Goal: Download file/media

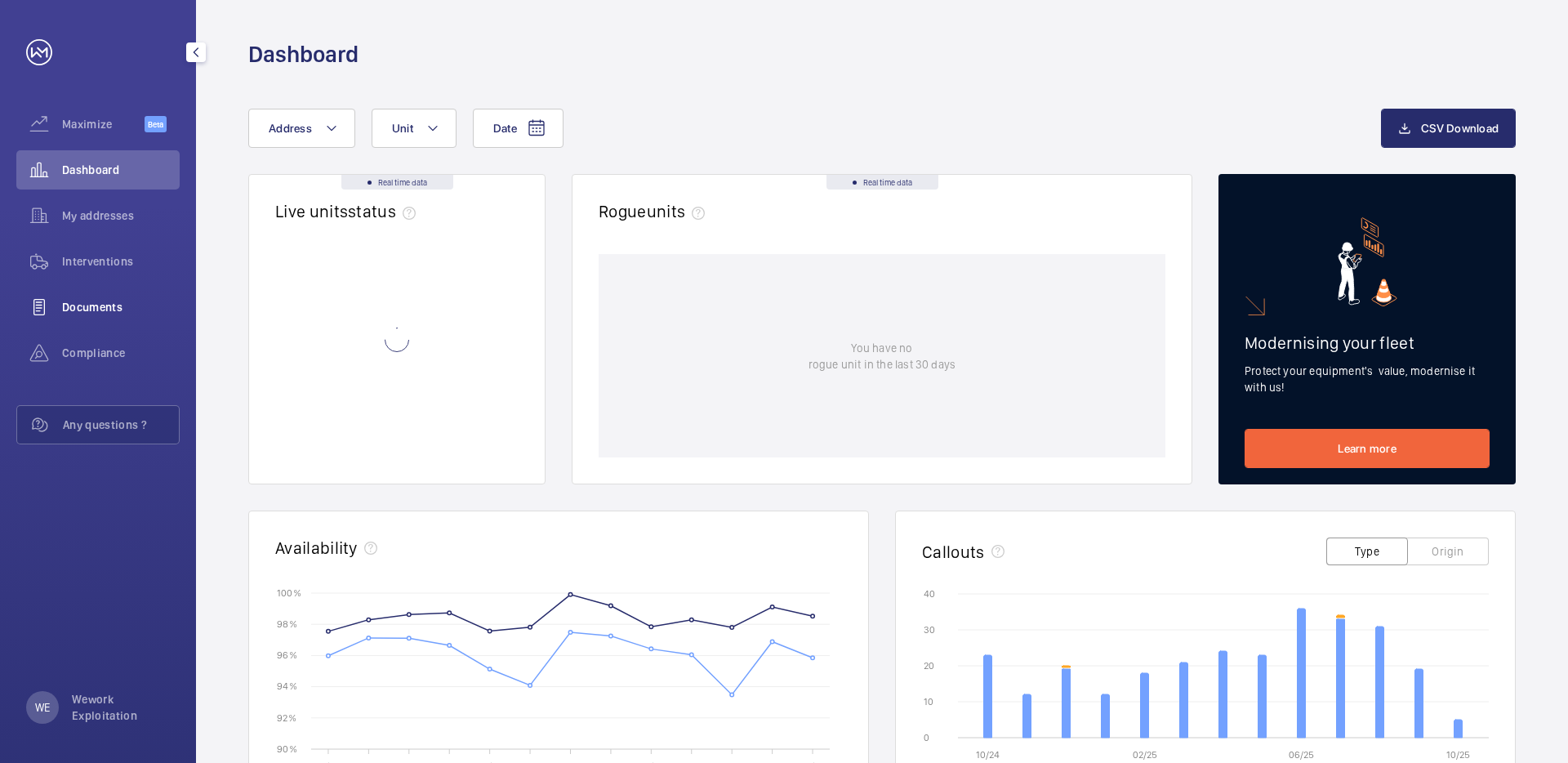
click at [88, 307] on span "Documents" at bounding box center [121, 307] width 118 height 16
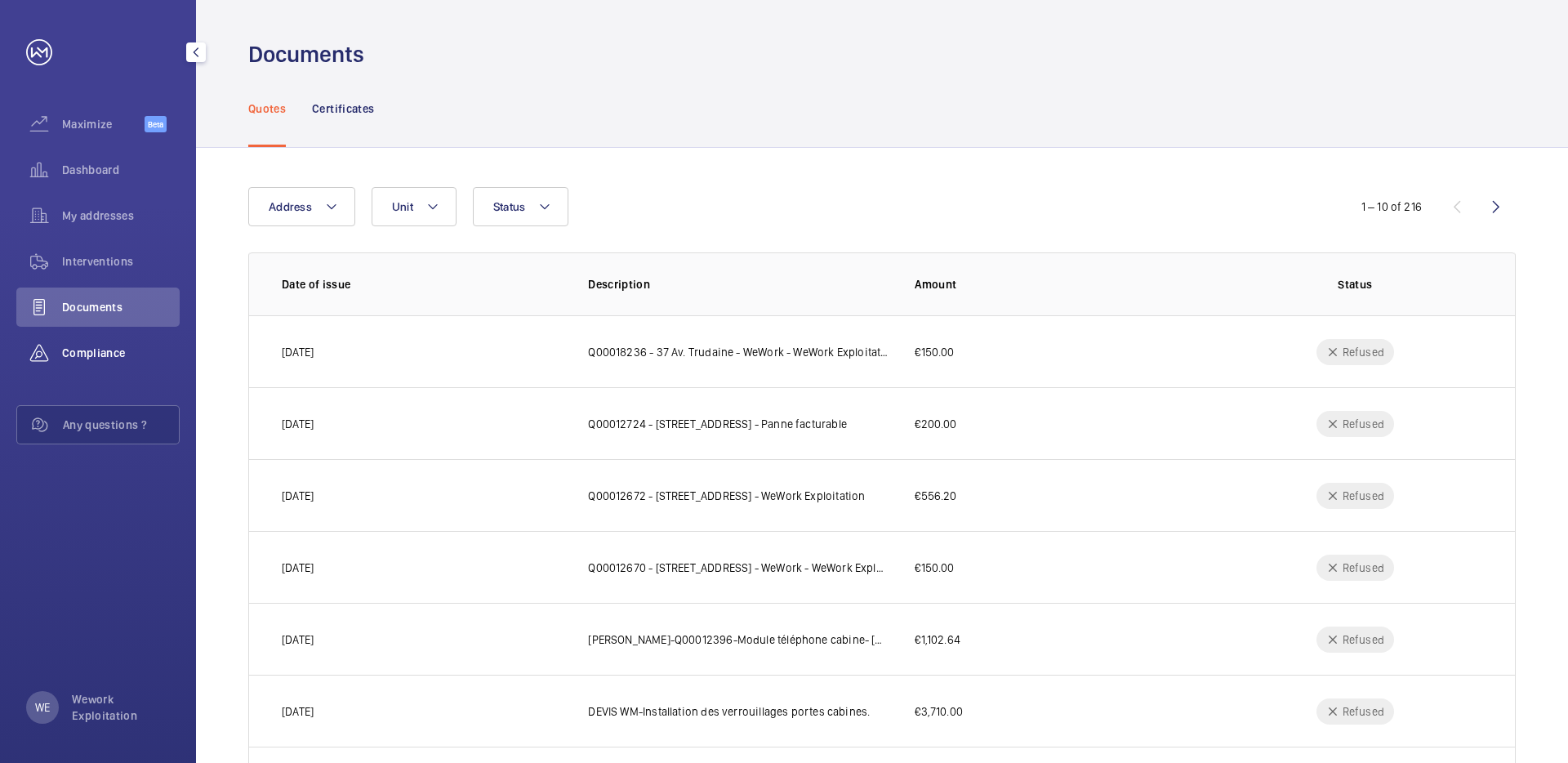
click at [100, 352] on span "Compliance" at bounding box center [121, 353] width 118 height 16
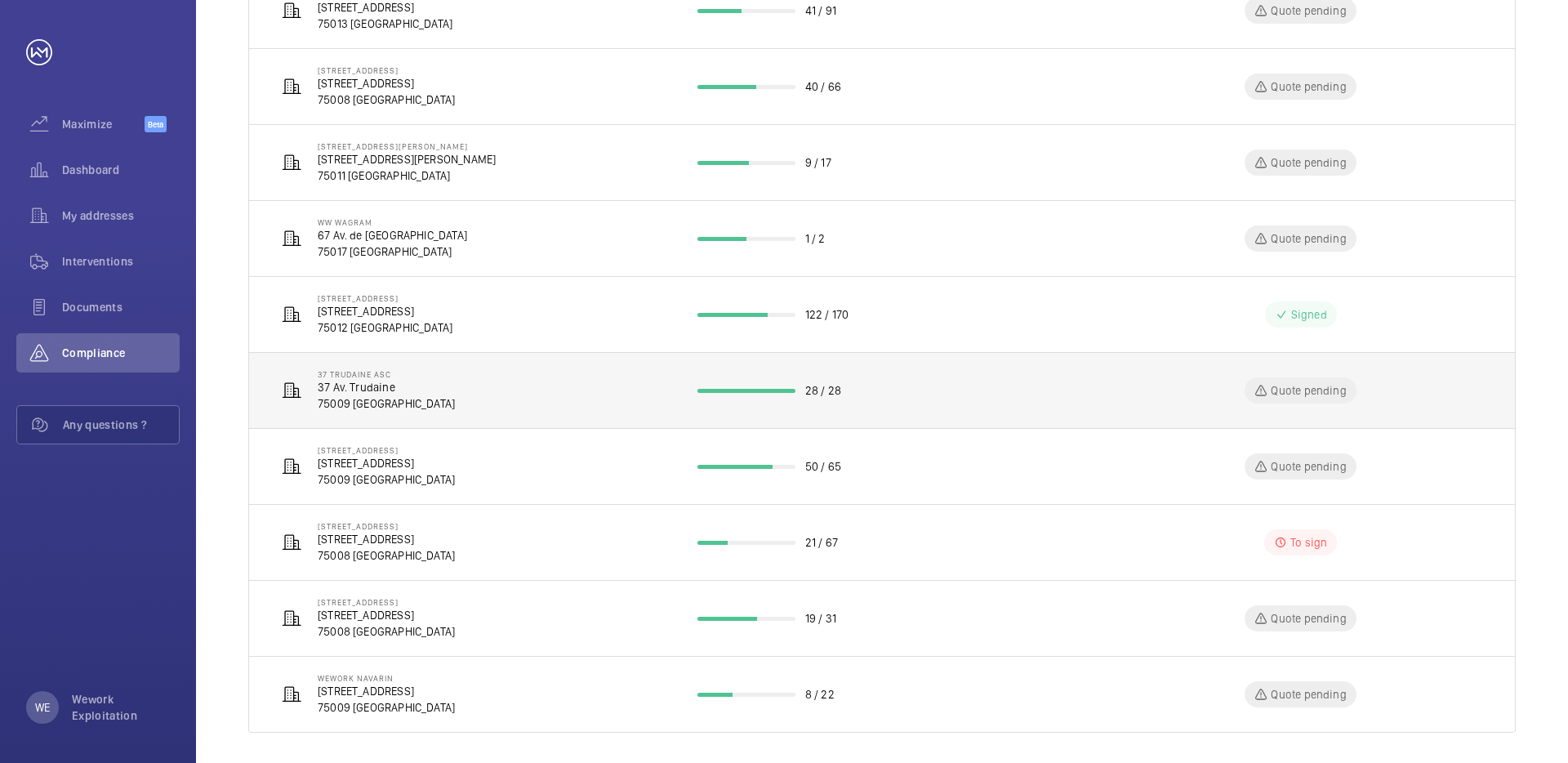
scroll to position [352, 0]
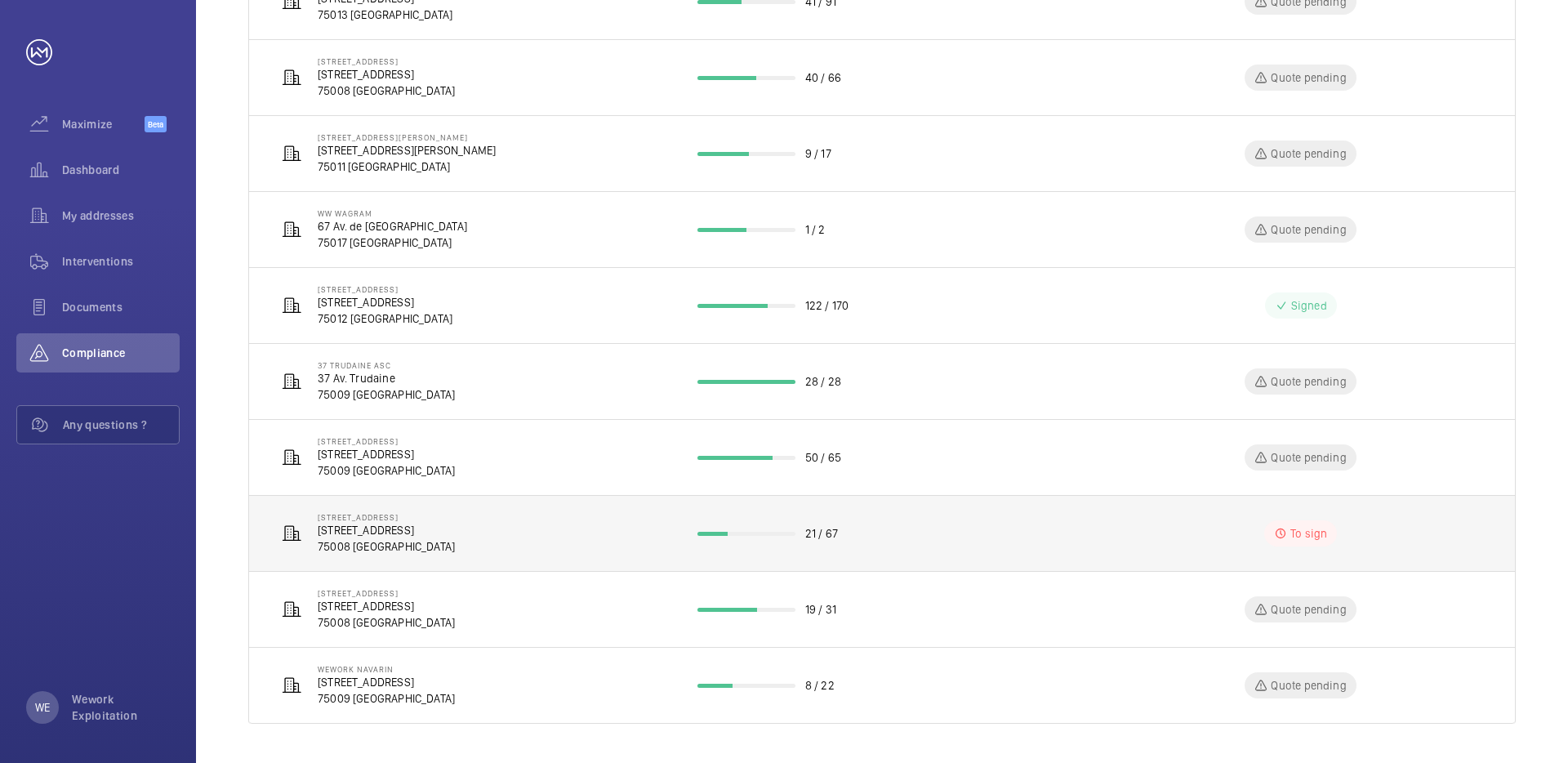
click at [404, 517] on p "[STREET_ADDRESS]" at bounding box center [386, 517] width 138 height 10
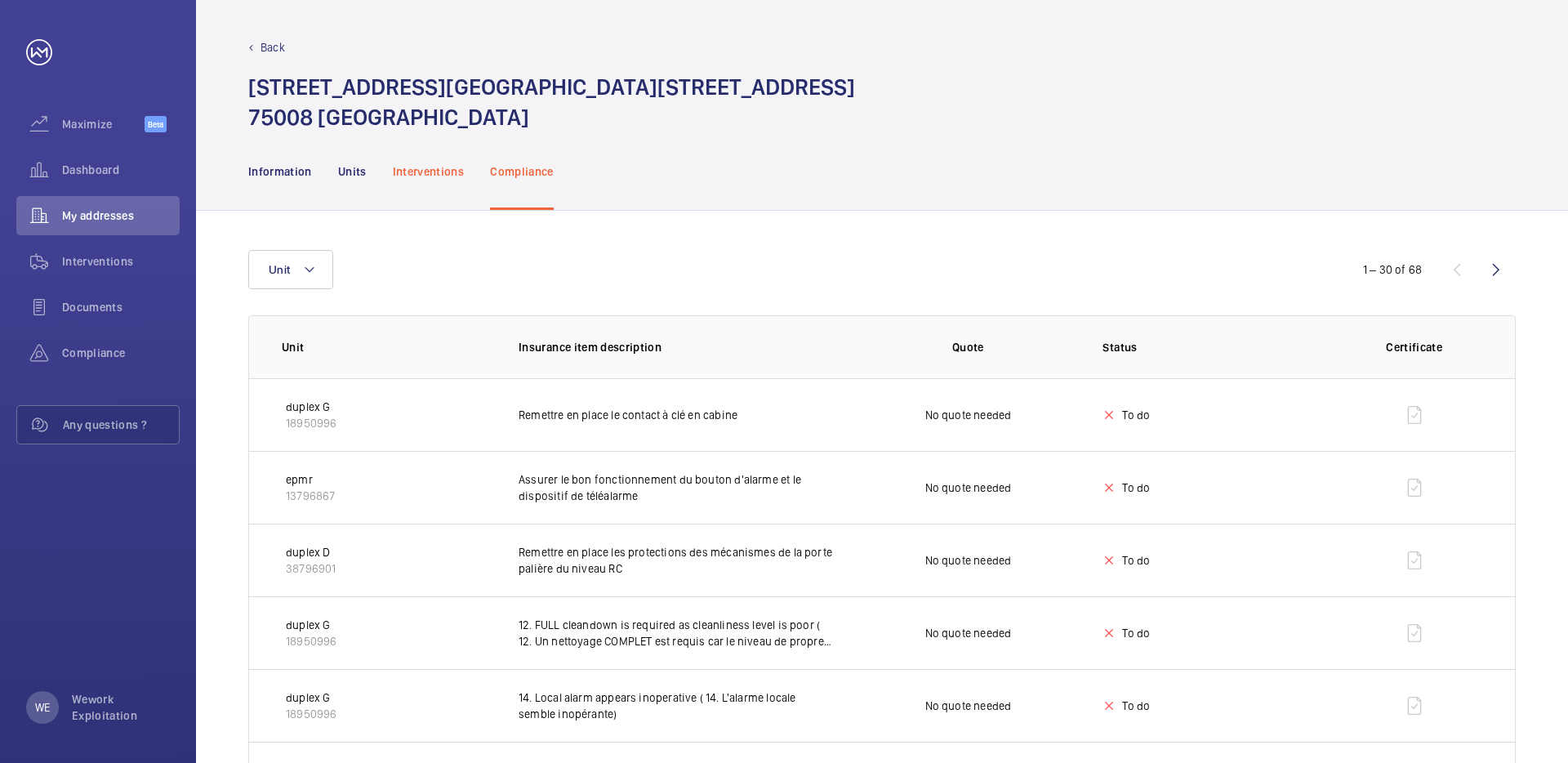
click at [422, 169] on p "Interventions" at bounding box center [428, 171] width 71 height 16
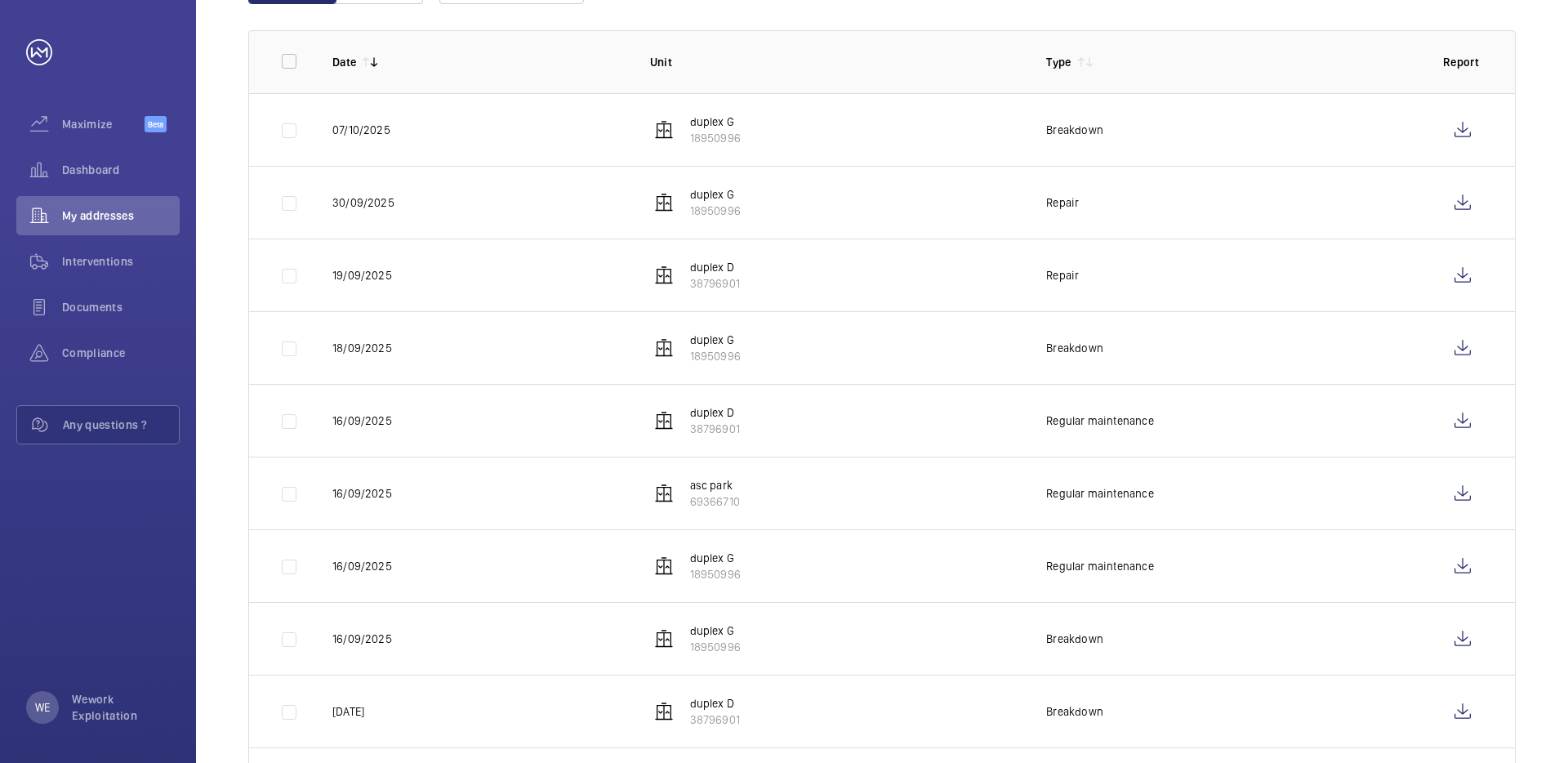
scroll to position [297, 0]
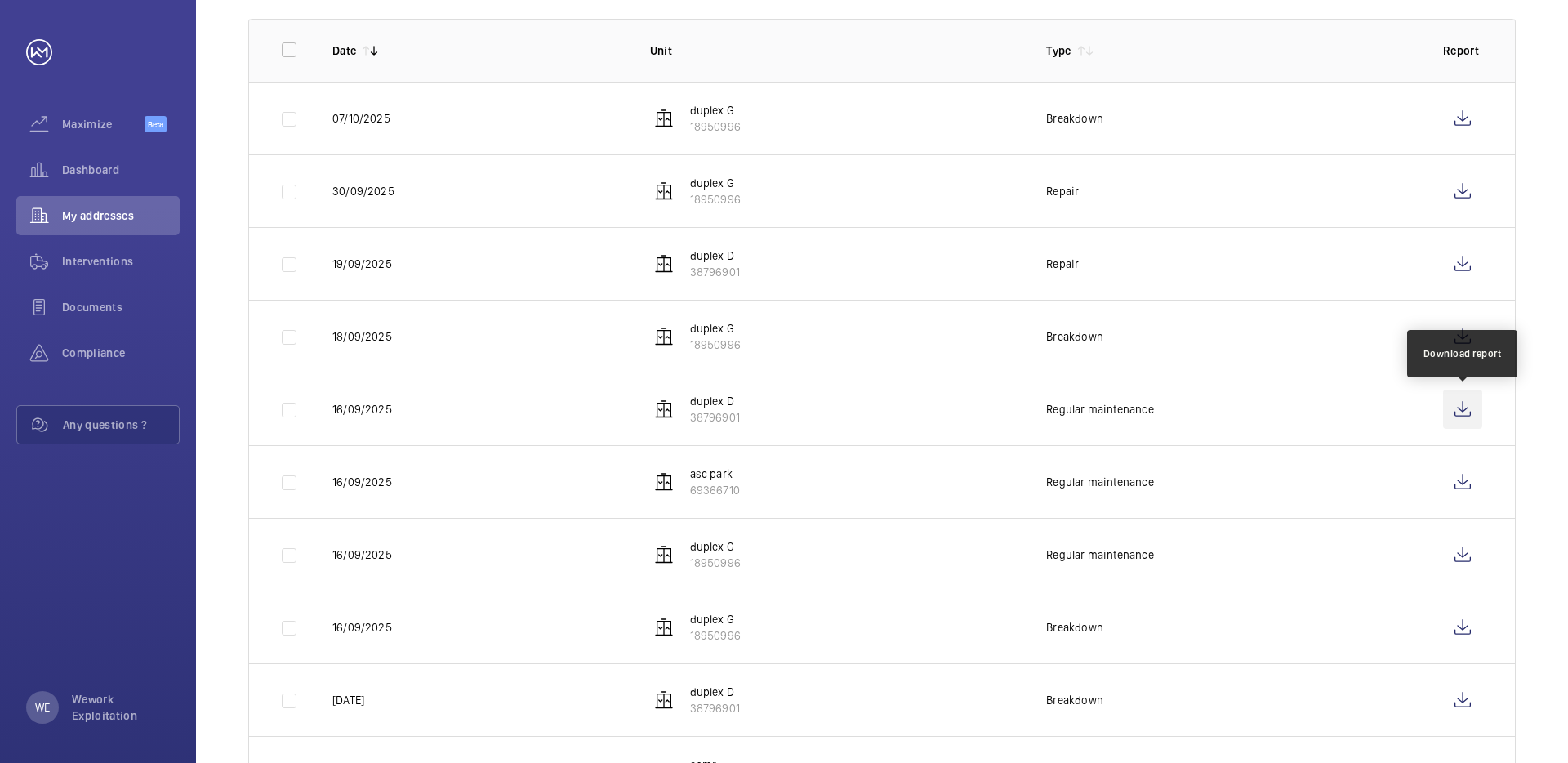
click at [1460, 406] on wm-front-icon-button at bounding box center [1462, 408] width 39 height 39
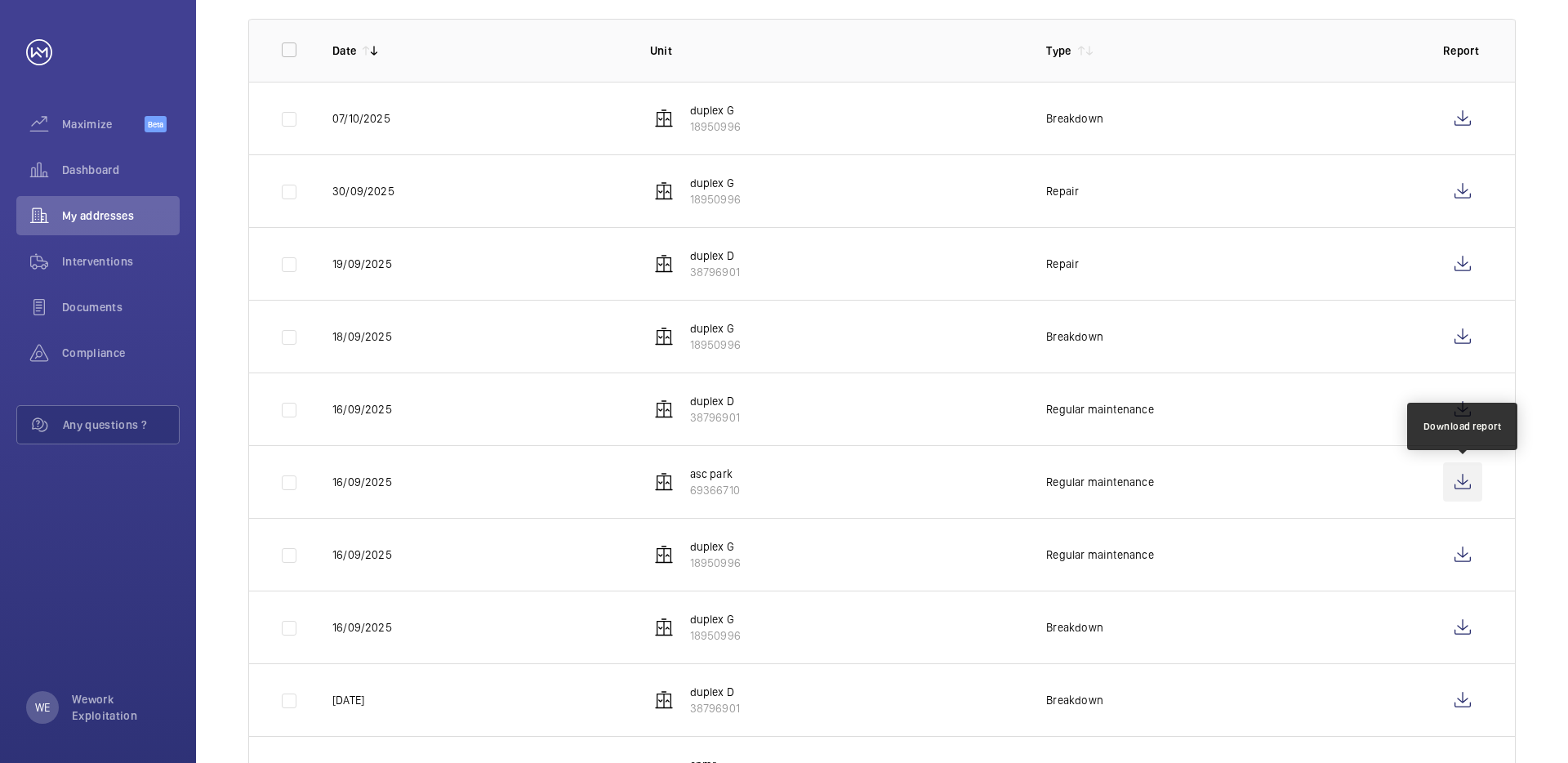
click at [1461, 477] on wm-front-icon-button at bounding box center [1462, 482] width 39 height 39
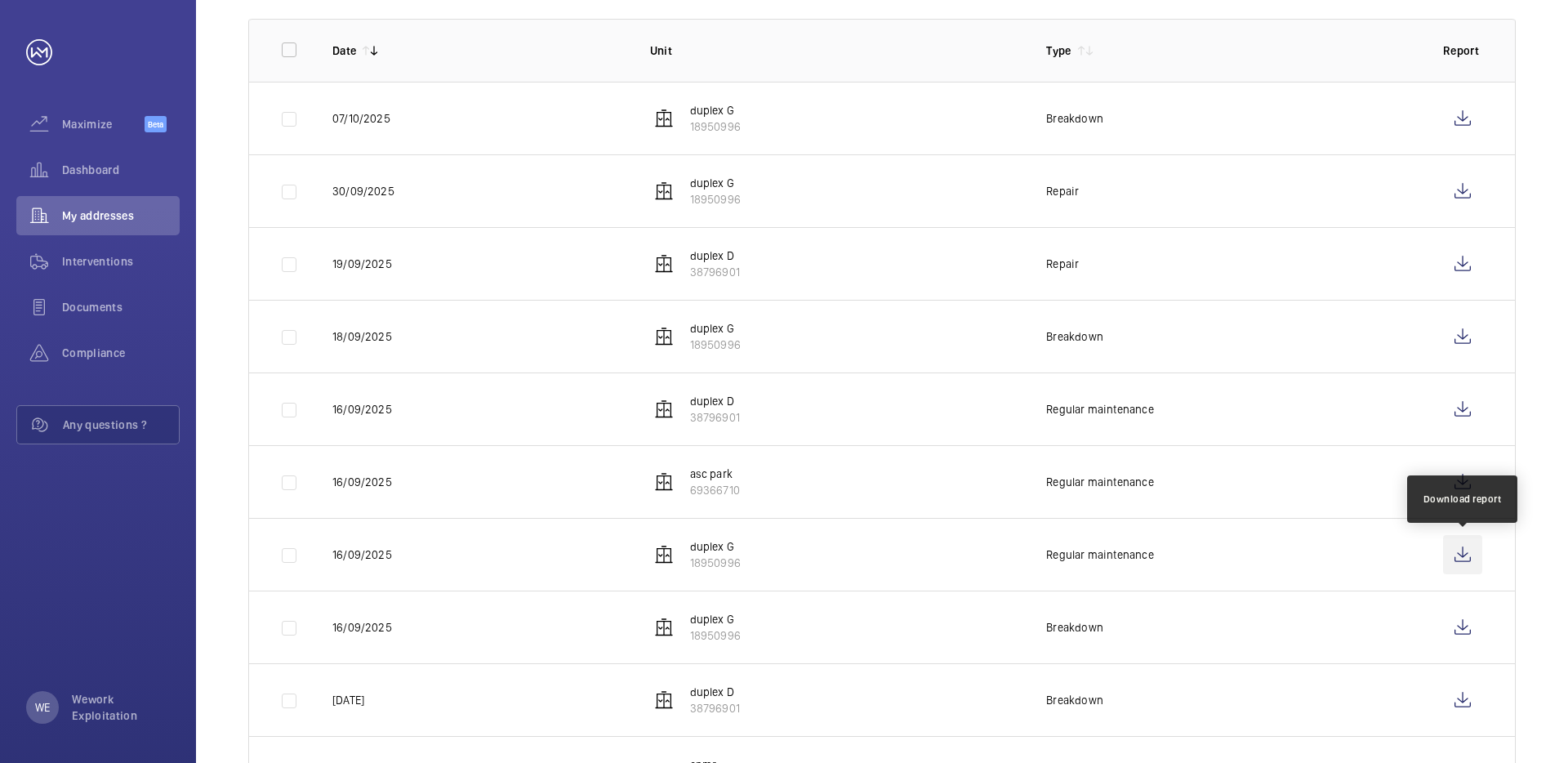
click at [1461, 557] on wm-front-icon-button at bounding box center [1462, 554] width 39 height 39
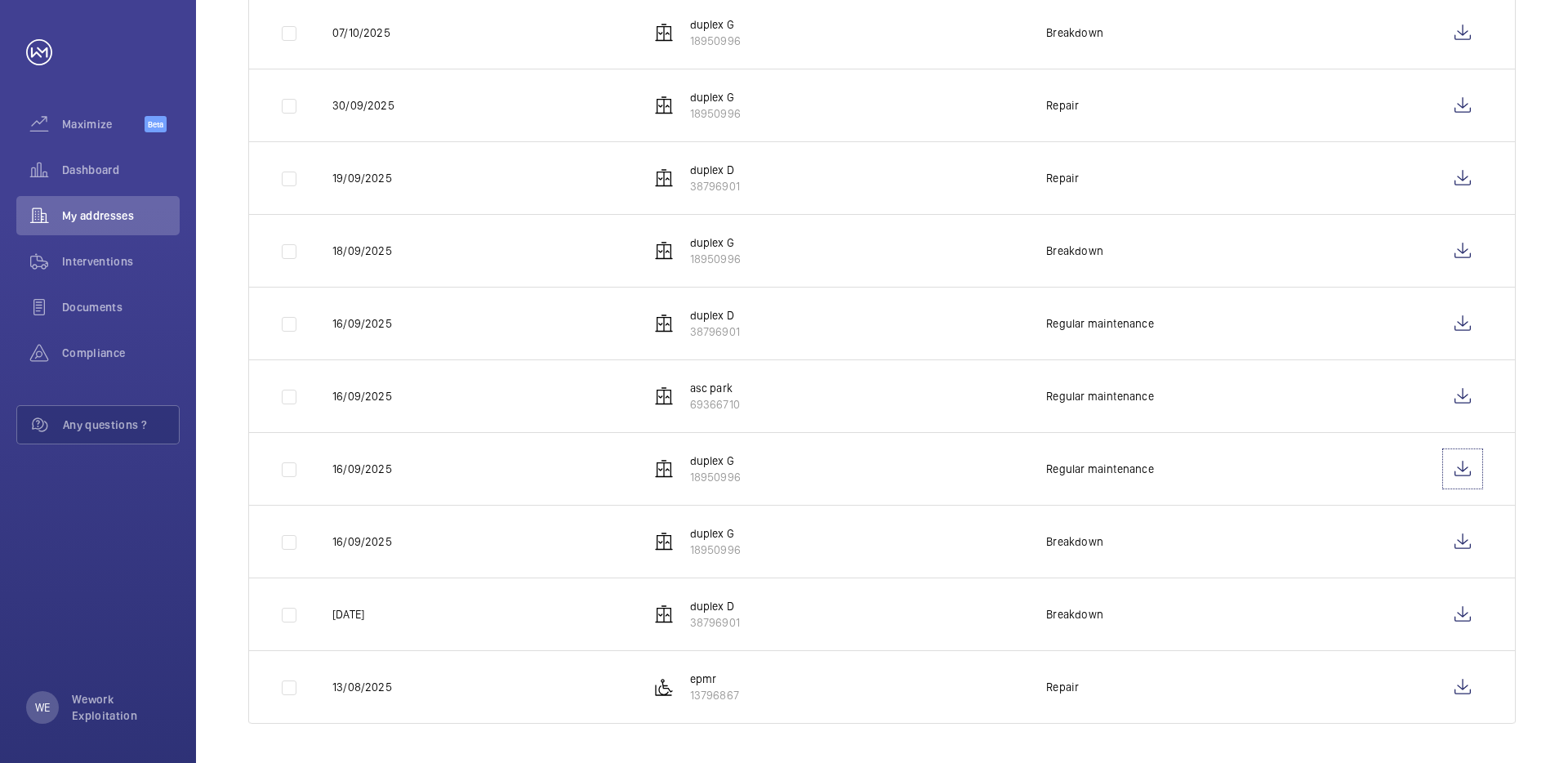
scroll to position [0, 0]
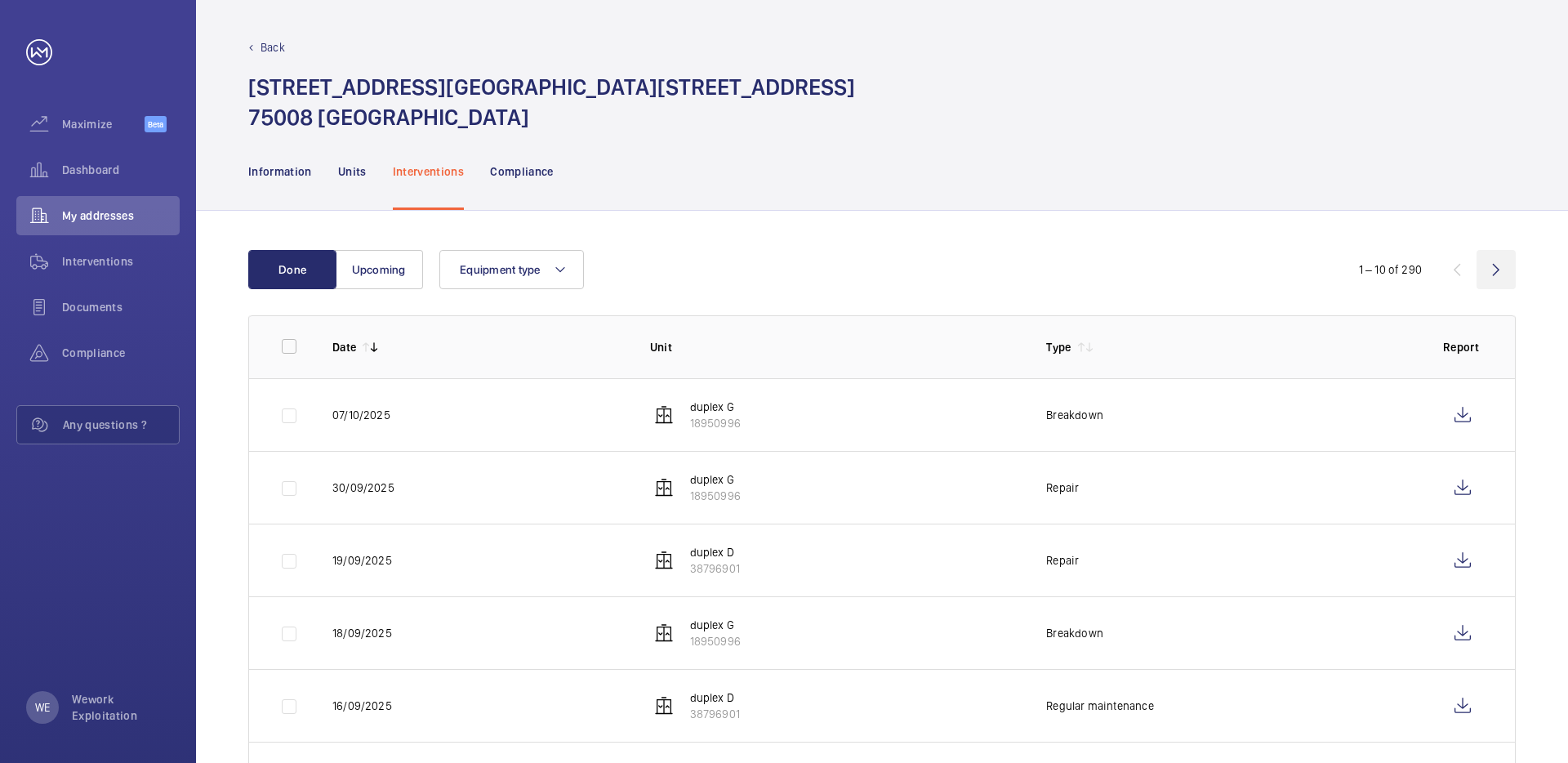
click at [1496, 269] on wm-front-icon-button at bounding box center [1496, 269] width 39 height 39
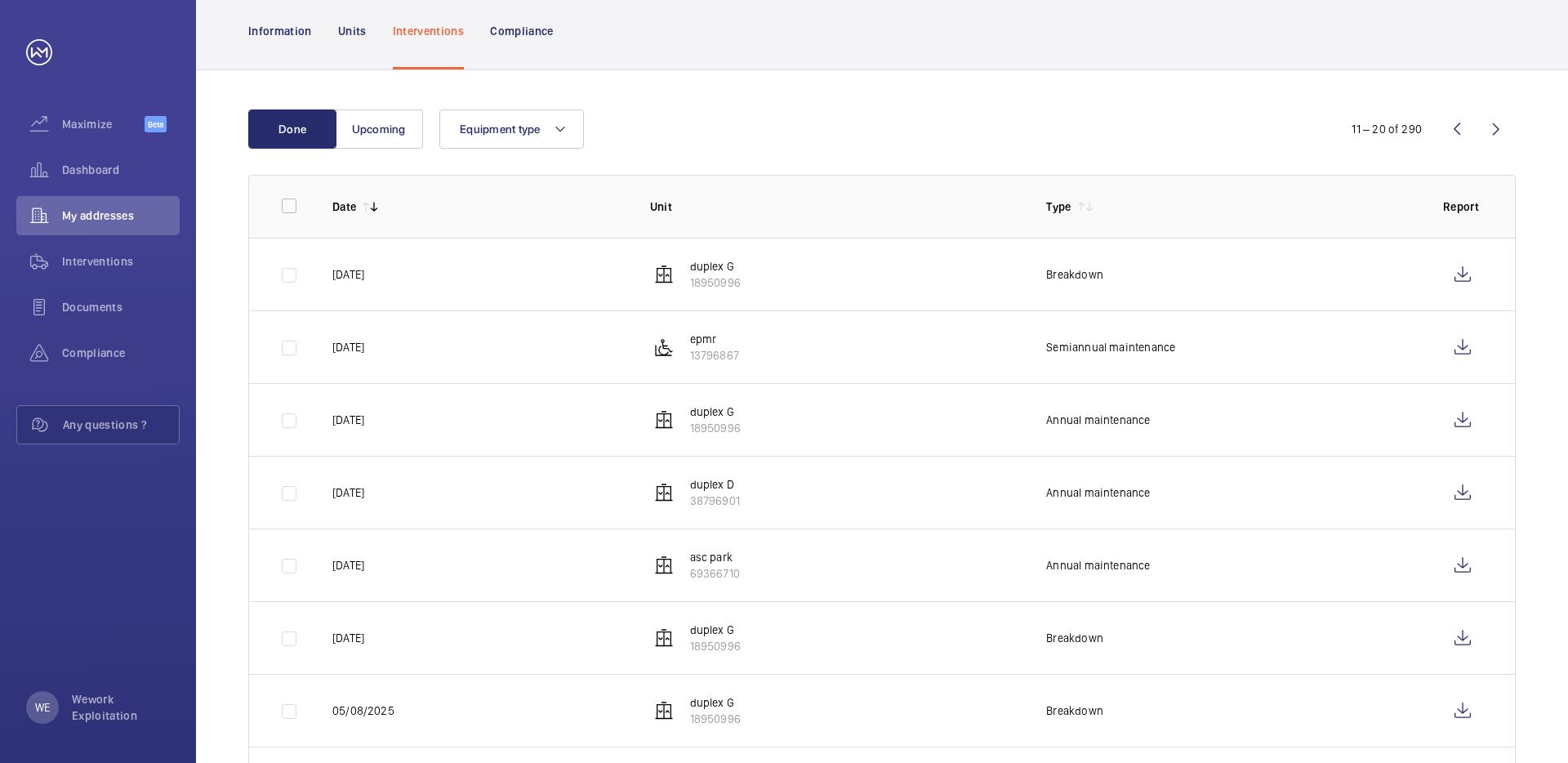
scroll to position [142, 0]
click at [1463, 342] on wm-front-icon-button at bounding box center [1462, 345] width 39 height 39
click at [1458, 416] on wm-front-icon-button at bounding box center [1462, 417] width 39 height 39
click at [1464, 491] on wm-front-icon-button at bounding box center [1462, 491] width 39 height 39
click at [1462, 558] on wm-front-icon-button at bounding box center [1462, 563] width 39 height 39
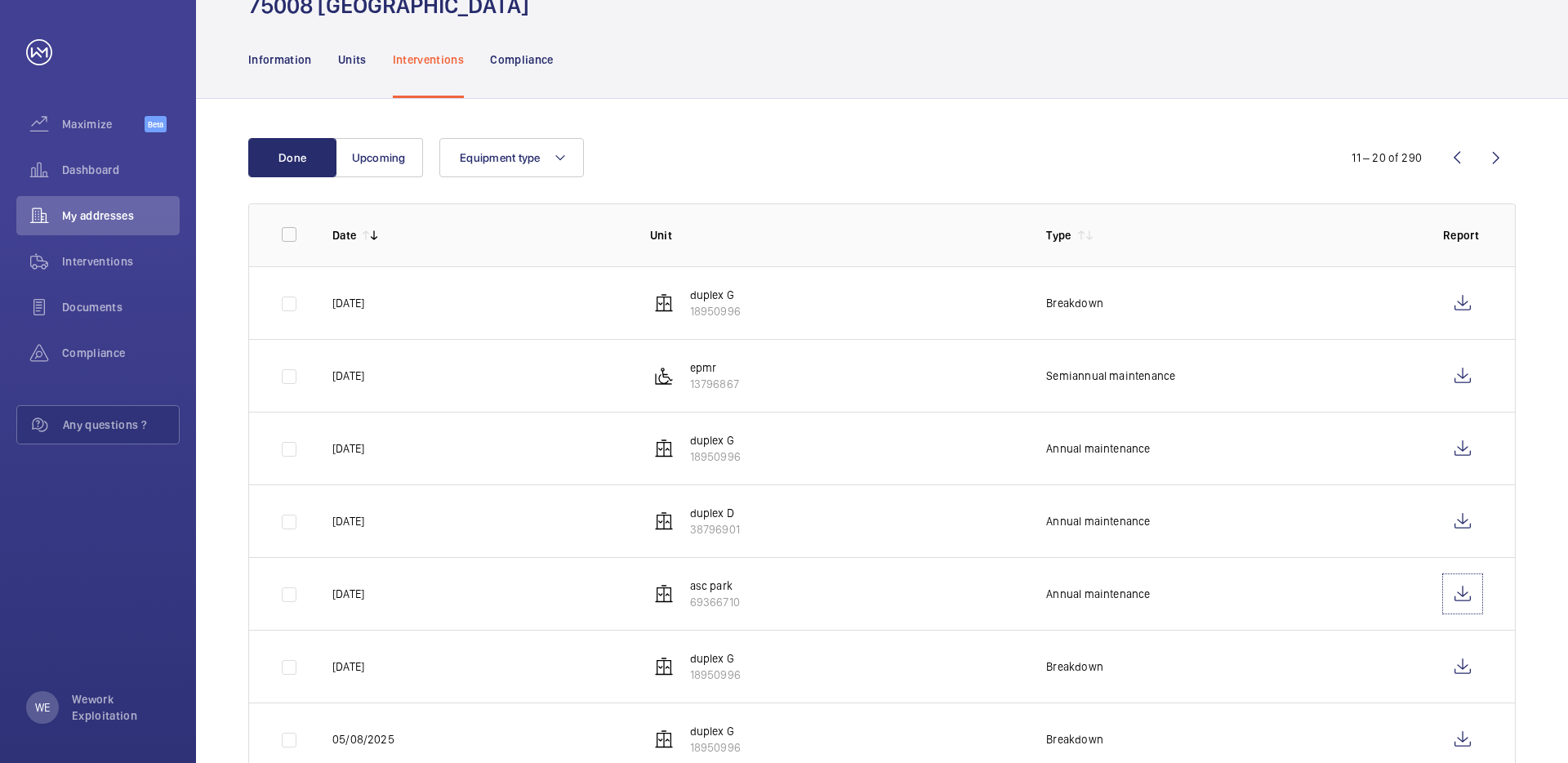
scroll to position [22, 0]
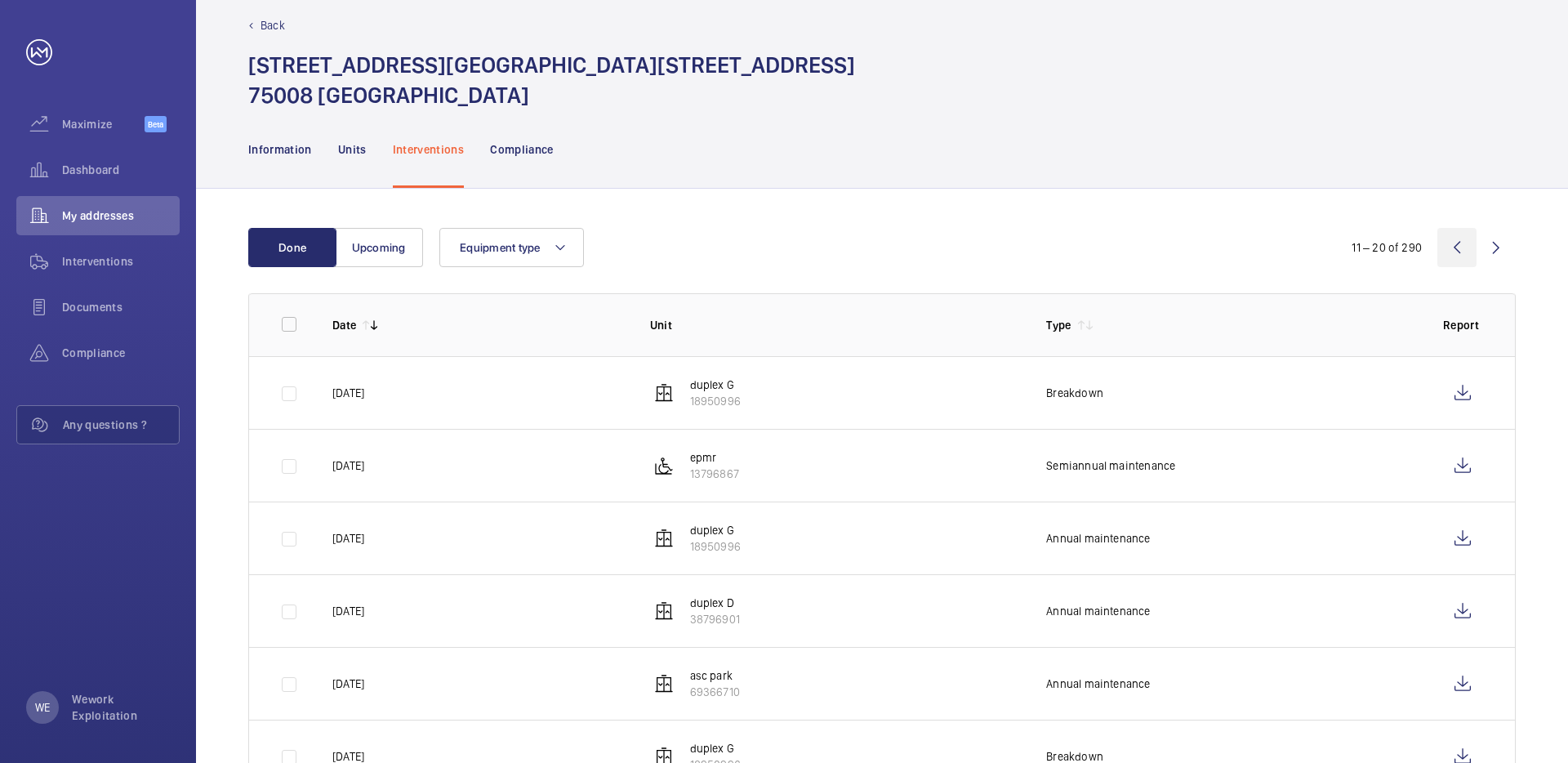
click at [1453, 242] on wm-front-icon-button at bounding box center [1456, 247] width 39 height 39
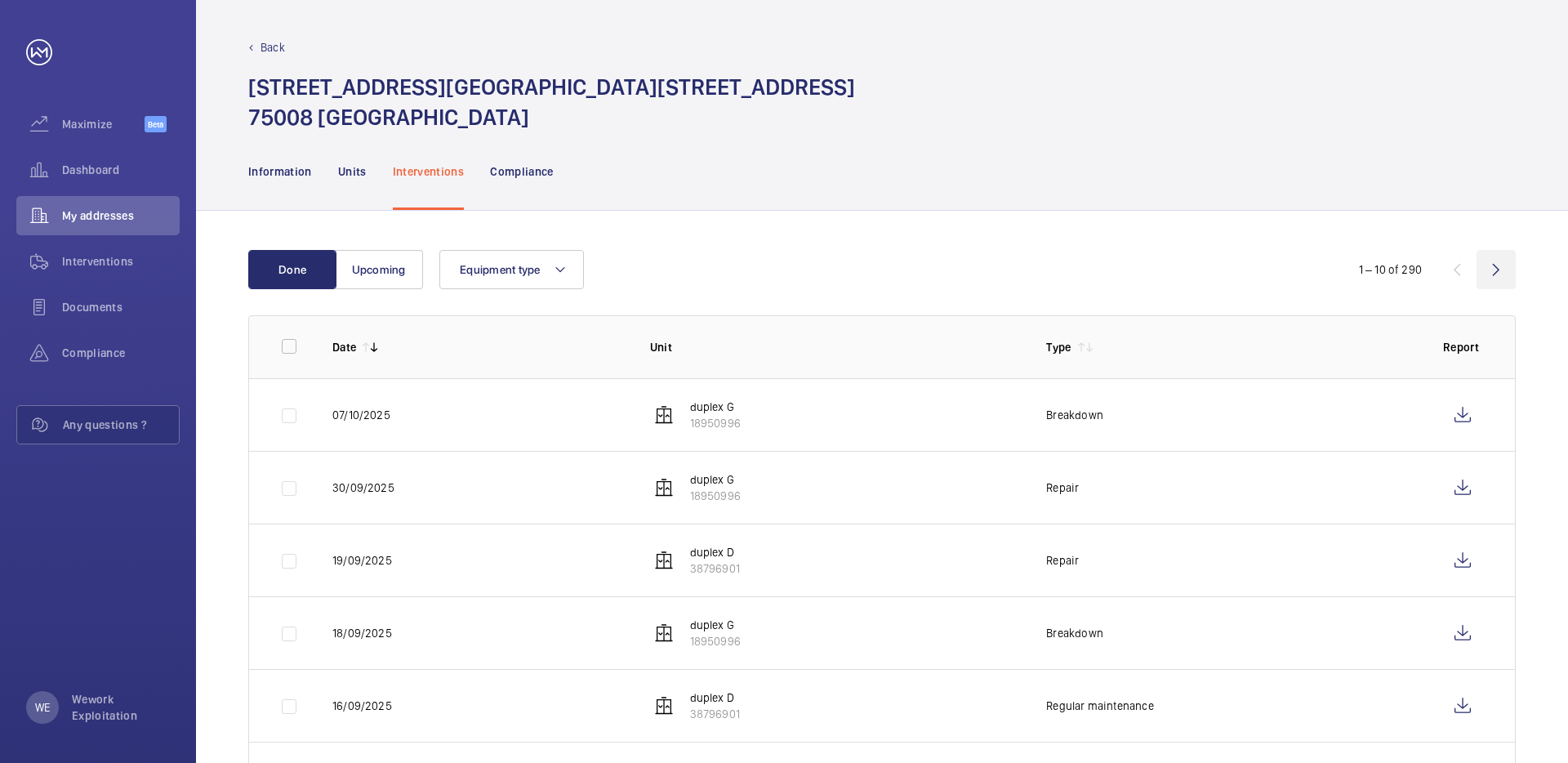
click at [1496, 267] on wm-front-icon-button at bounding box center [1496, 269] width 39 height 39
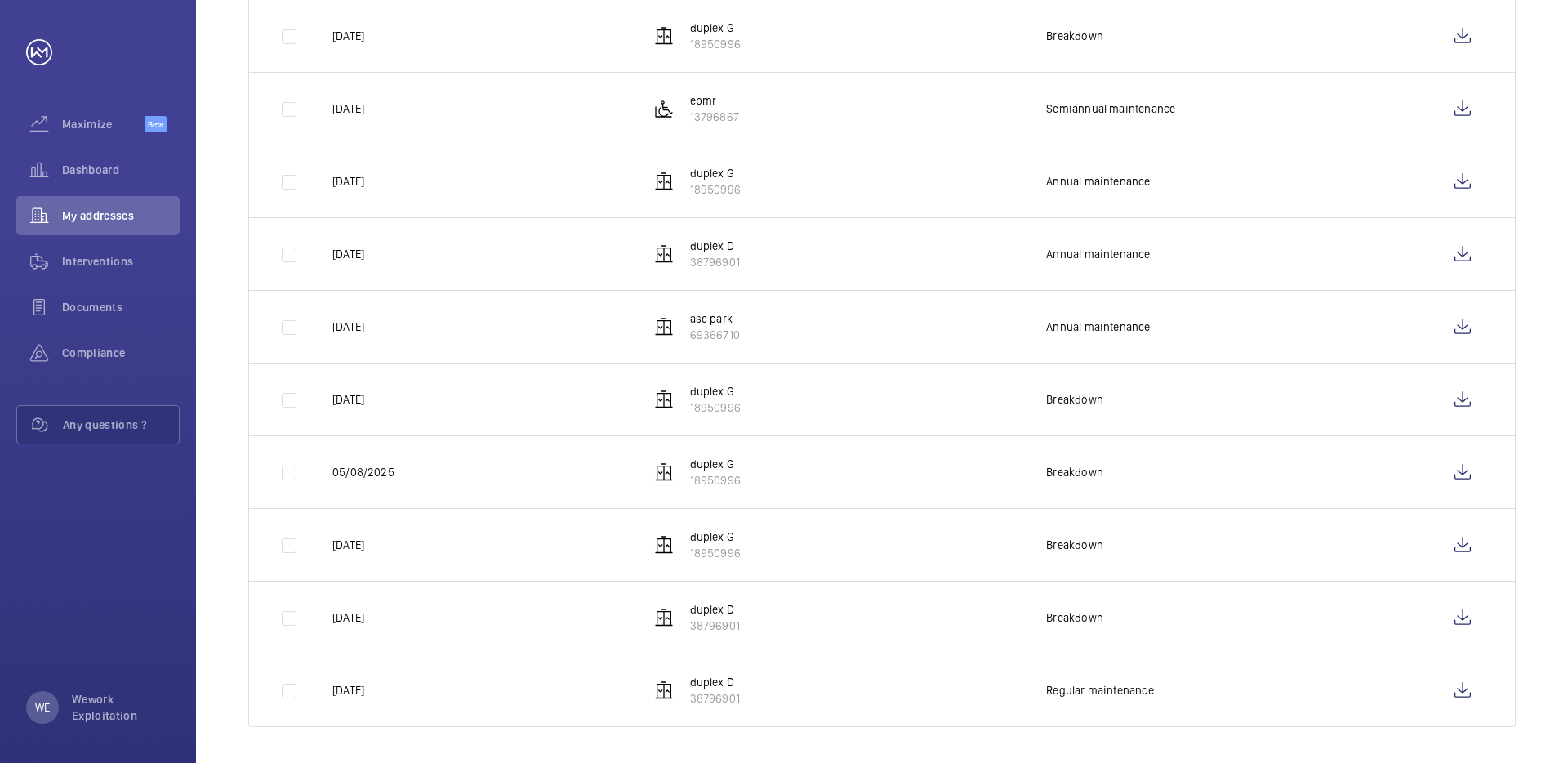
scroll to position [382, 0]
click at [1453, 687] on wm-front-icon-button at bounding box center [1462, 686] width 39 height 39
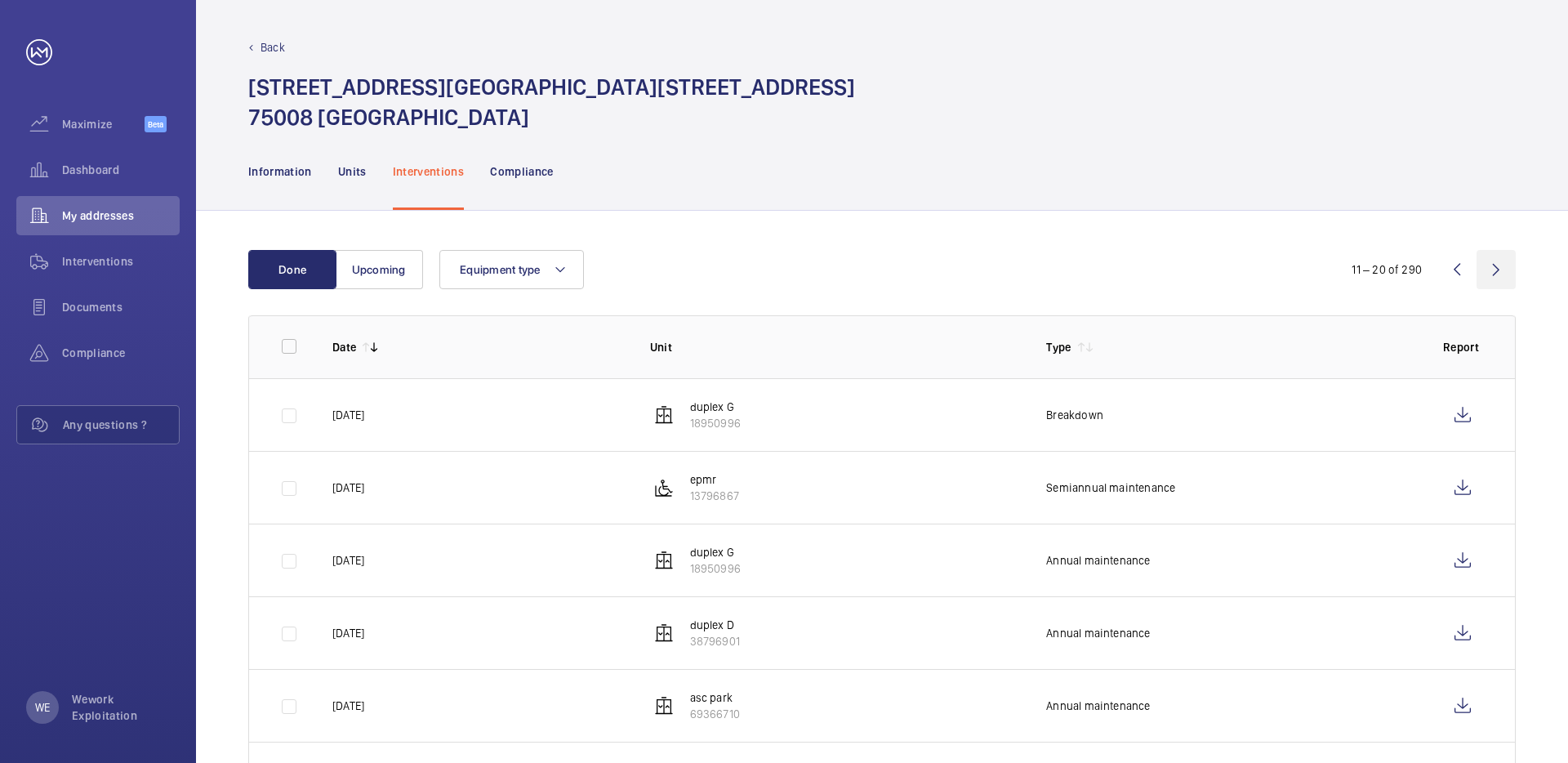
click at [1487, 273] on wm-front-icon-button at bounding box center [1496, 269] width 39 height 39
click at [1470, 419] on wm-front-icon-button at bounding box center [1462, 415] width 39 height 39
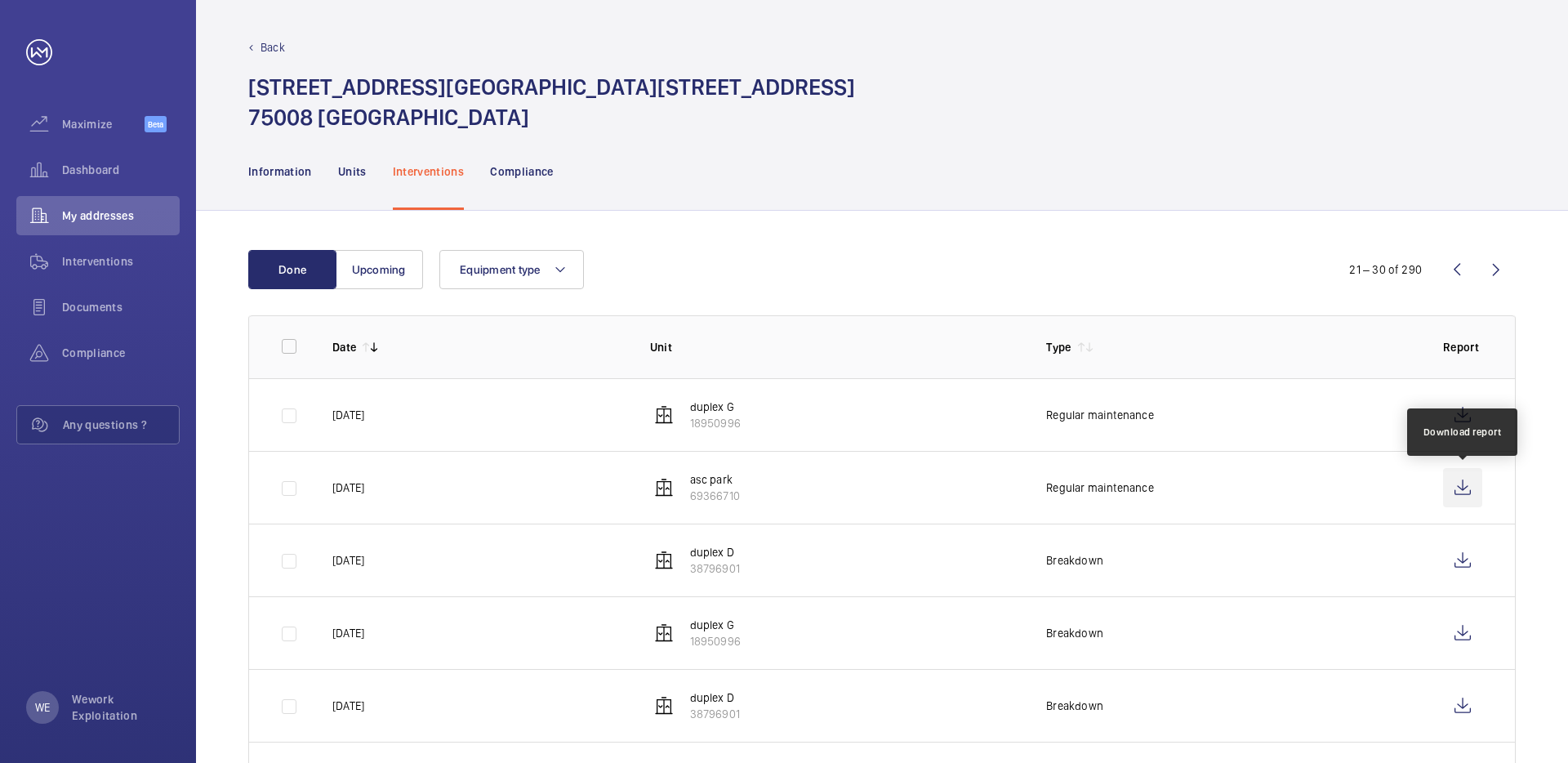
click at [1463, 488] on wm-front-icon-button at bounding box center [1462, 487] width 39 height 39
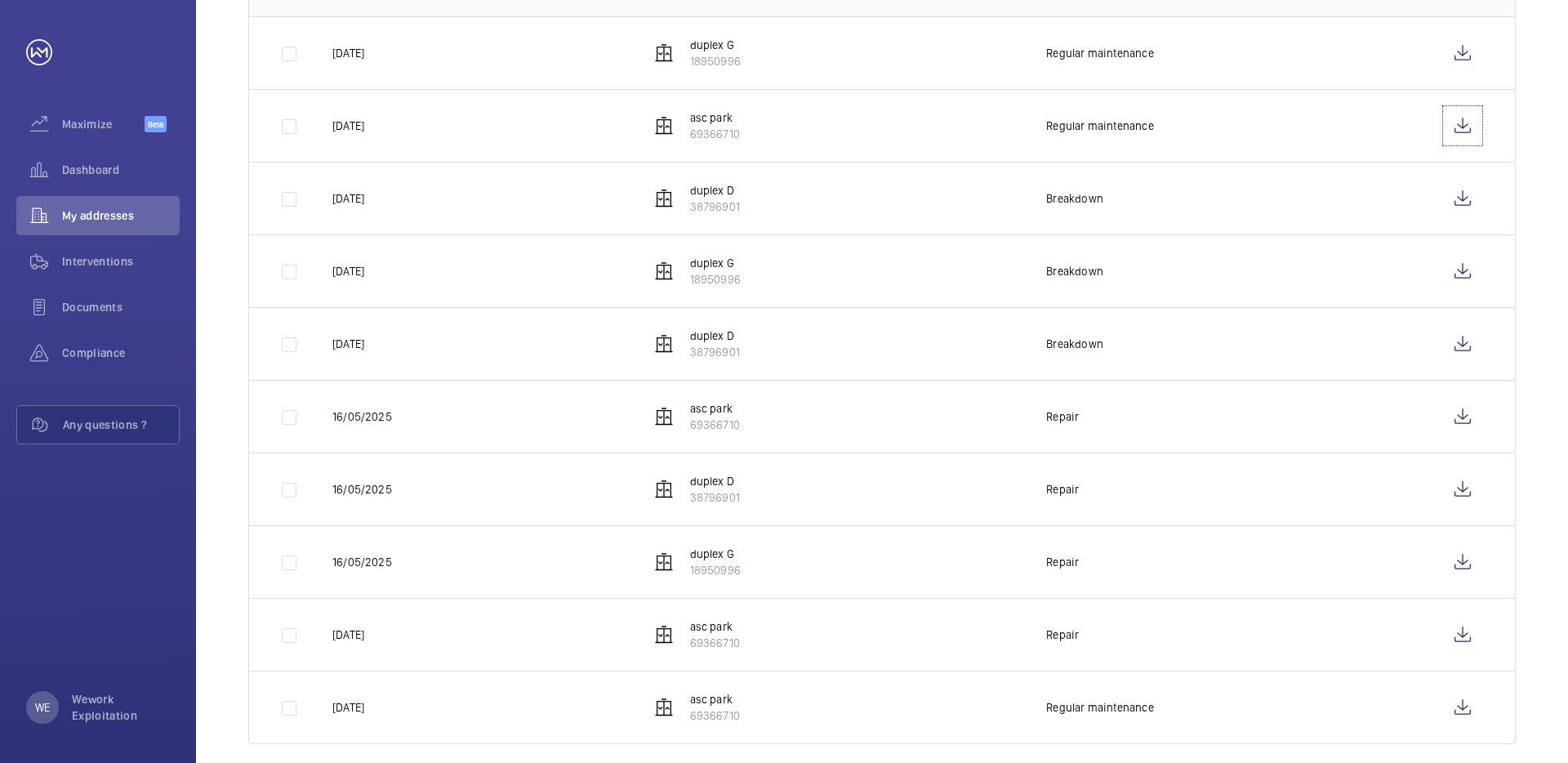
scroll to position [382, 0]
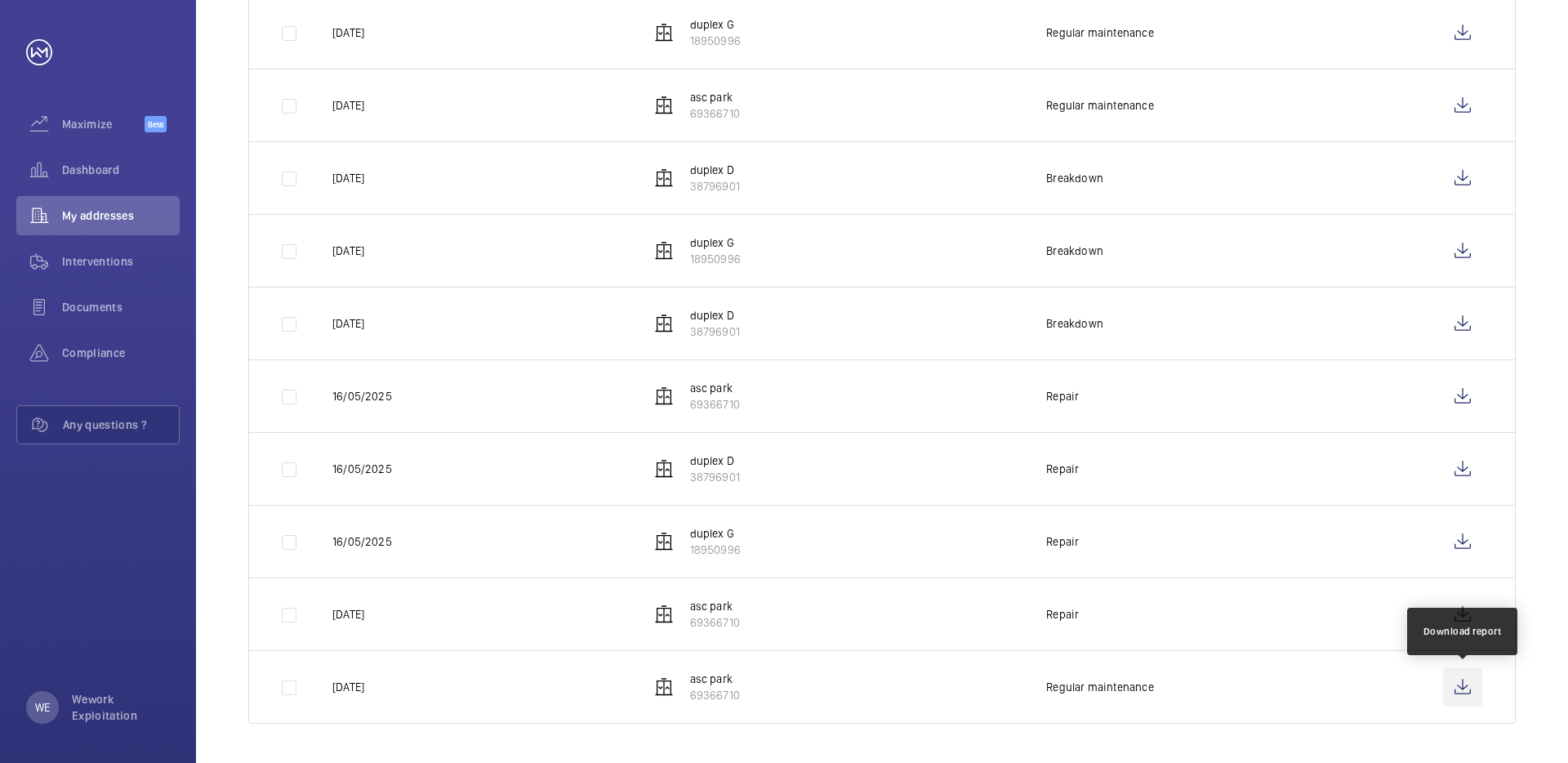
click at [1459, 679] on wm-front-icon-button at bounding box center [1462, 686] width 39 height 39
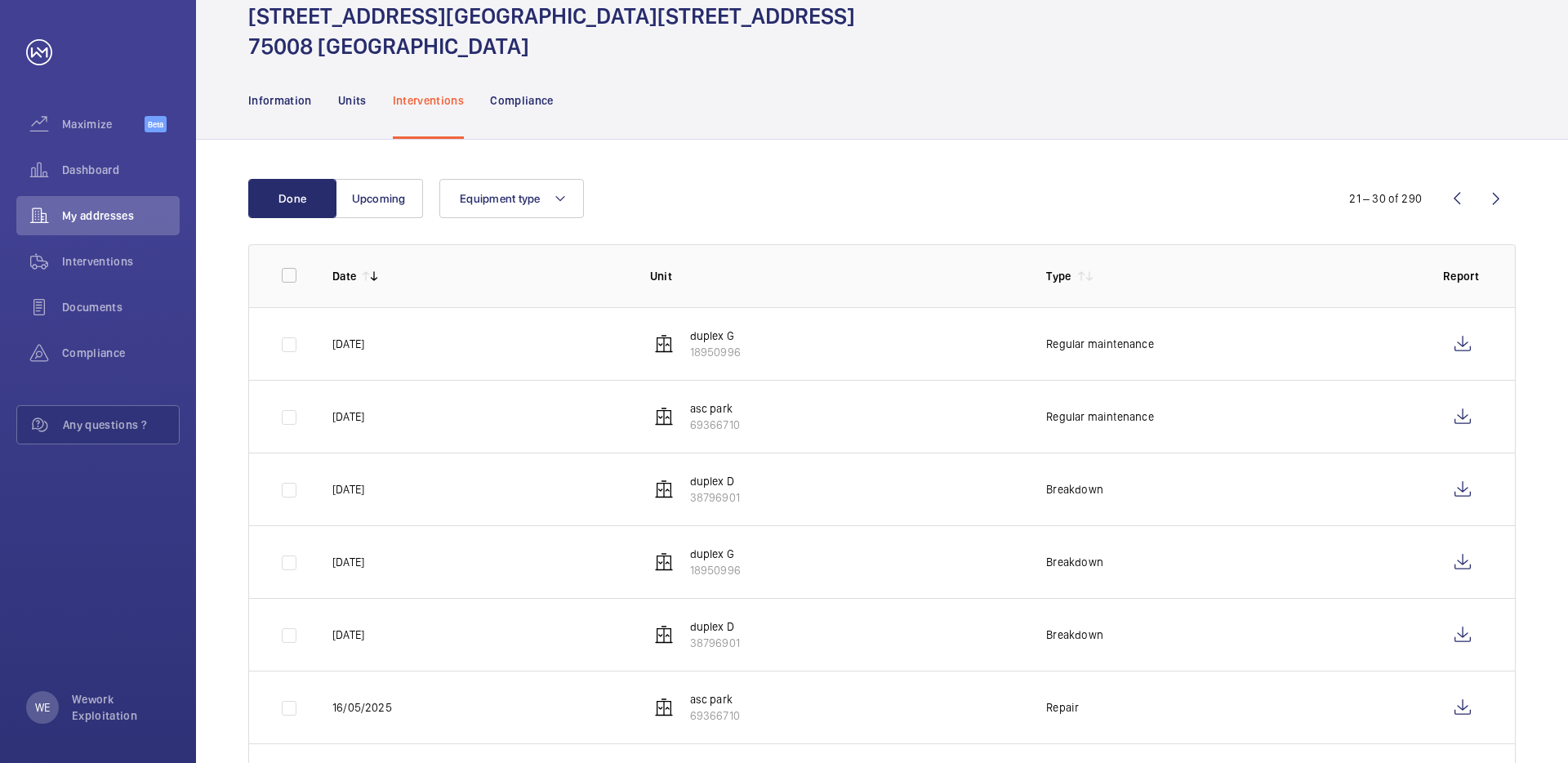
scroll to position [0, 0]
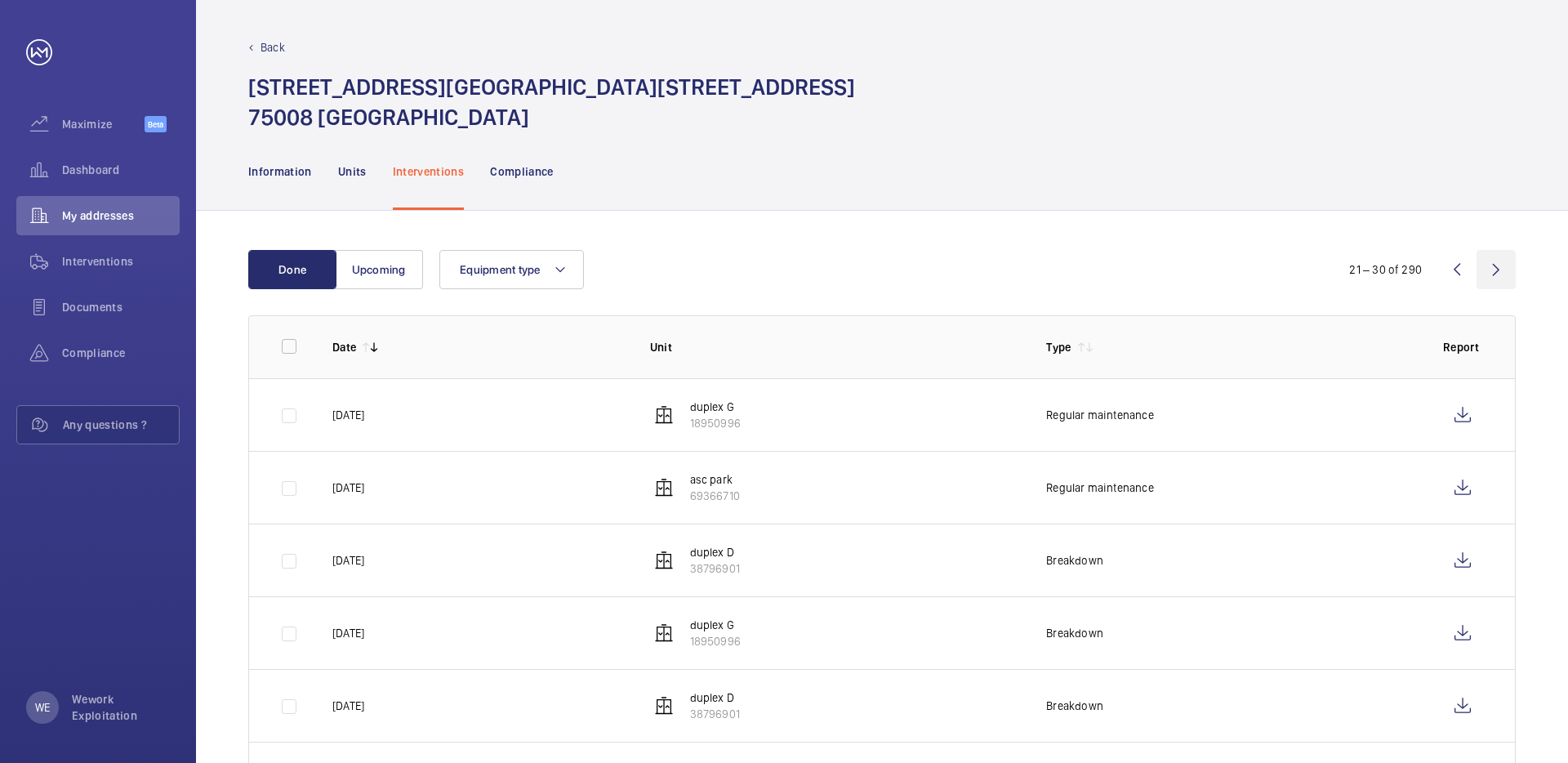
click at [1502, 275] on wm-front-icon-button at bounding box center [1496, 269] width 39 height 39
click at [1453, 415] on wm-front-icon-button at bounding box center [1462, 415] width 39 height 39
click at [1460, 484] on wm-front-icon-button at bounding box center [1462, 487] width 39 height 39
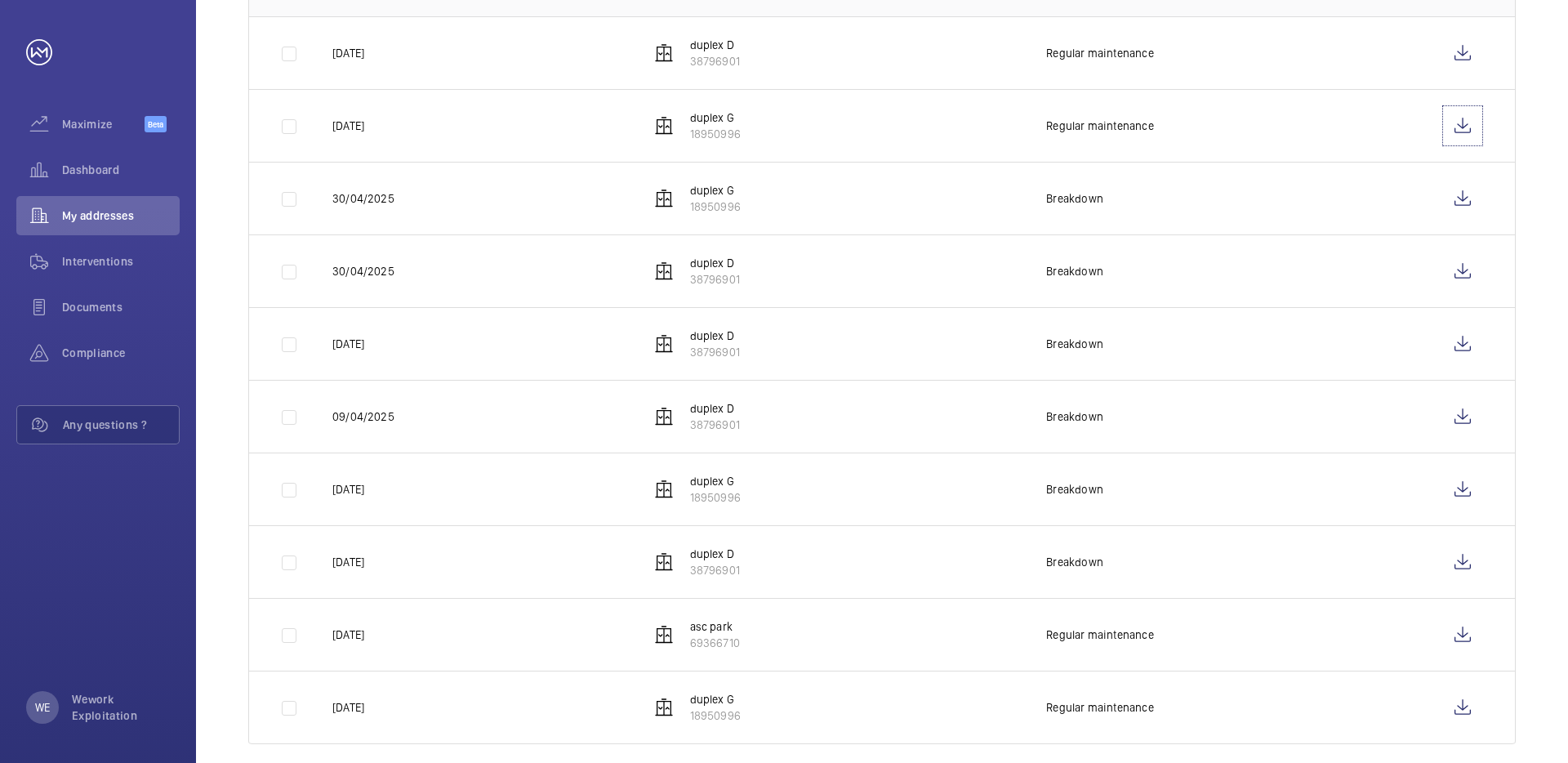
scroll to position [382, 0]
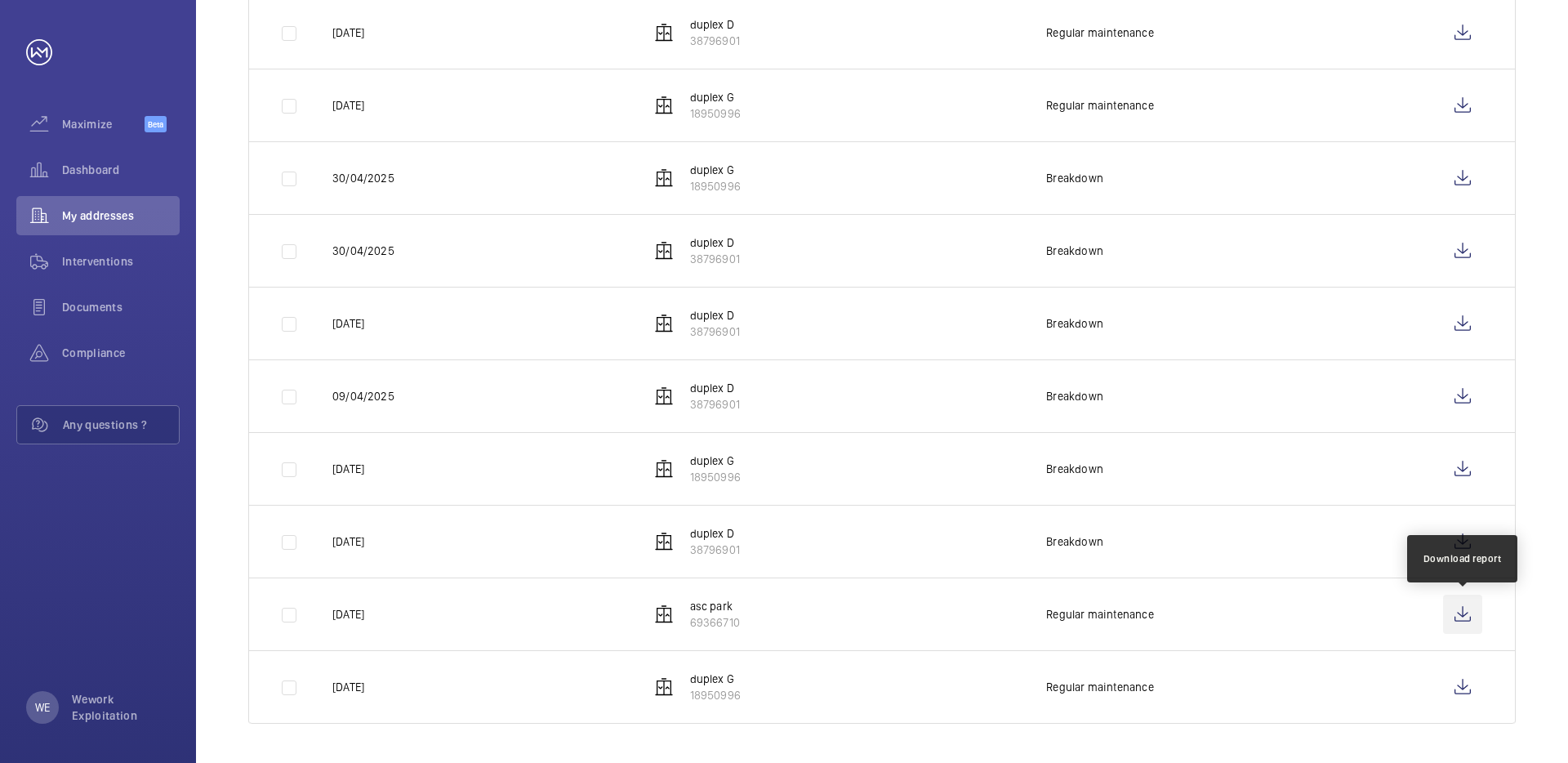
click at [1457, 610] on wm-front-icon-button at bounding box center [1462, 614] width 39 height 39
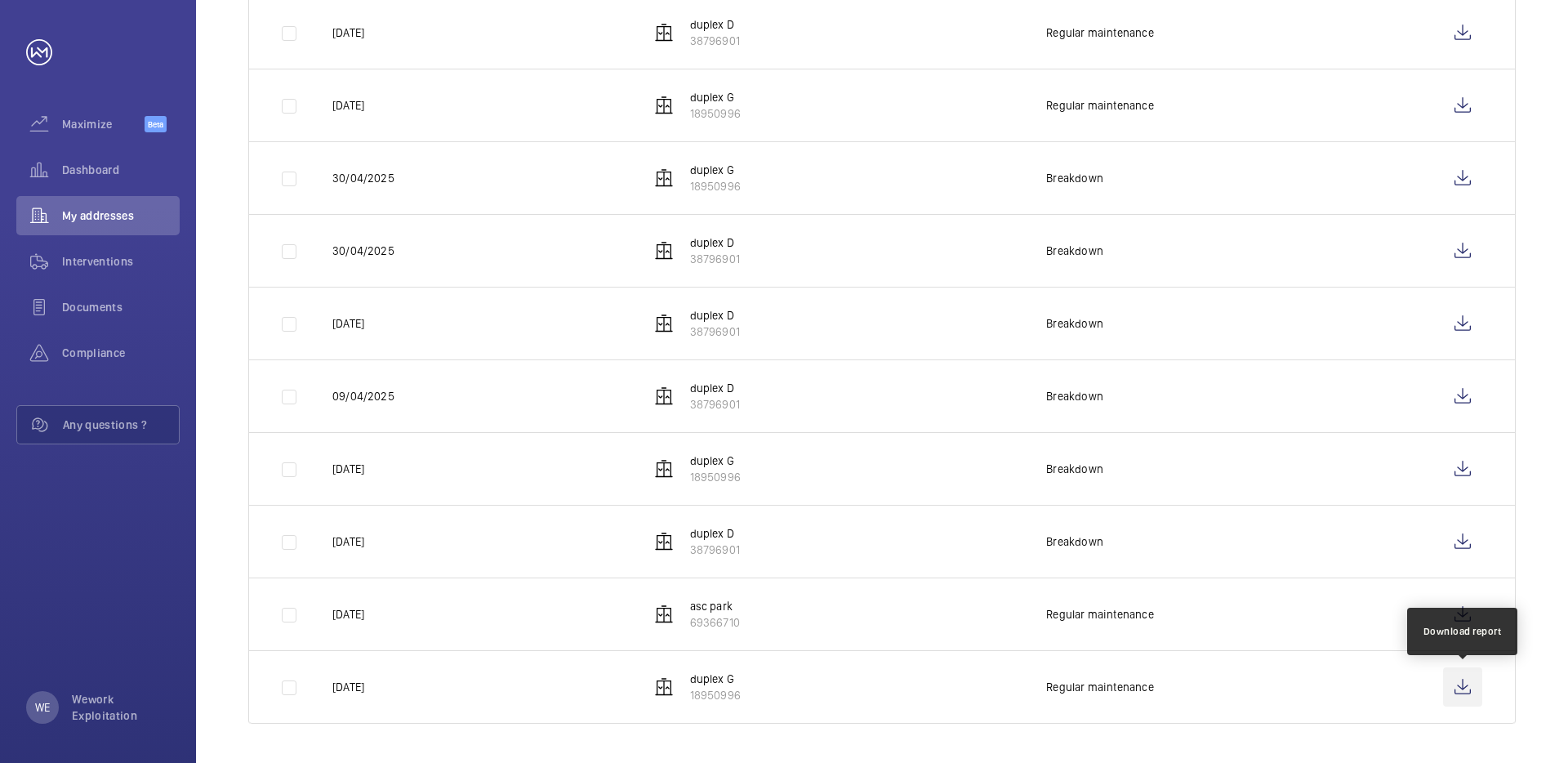
click at [1460, 684] on wm-front-icon-button at bounding box center [1462, 686] width 39 height 39
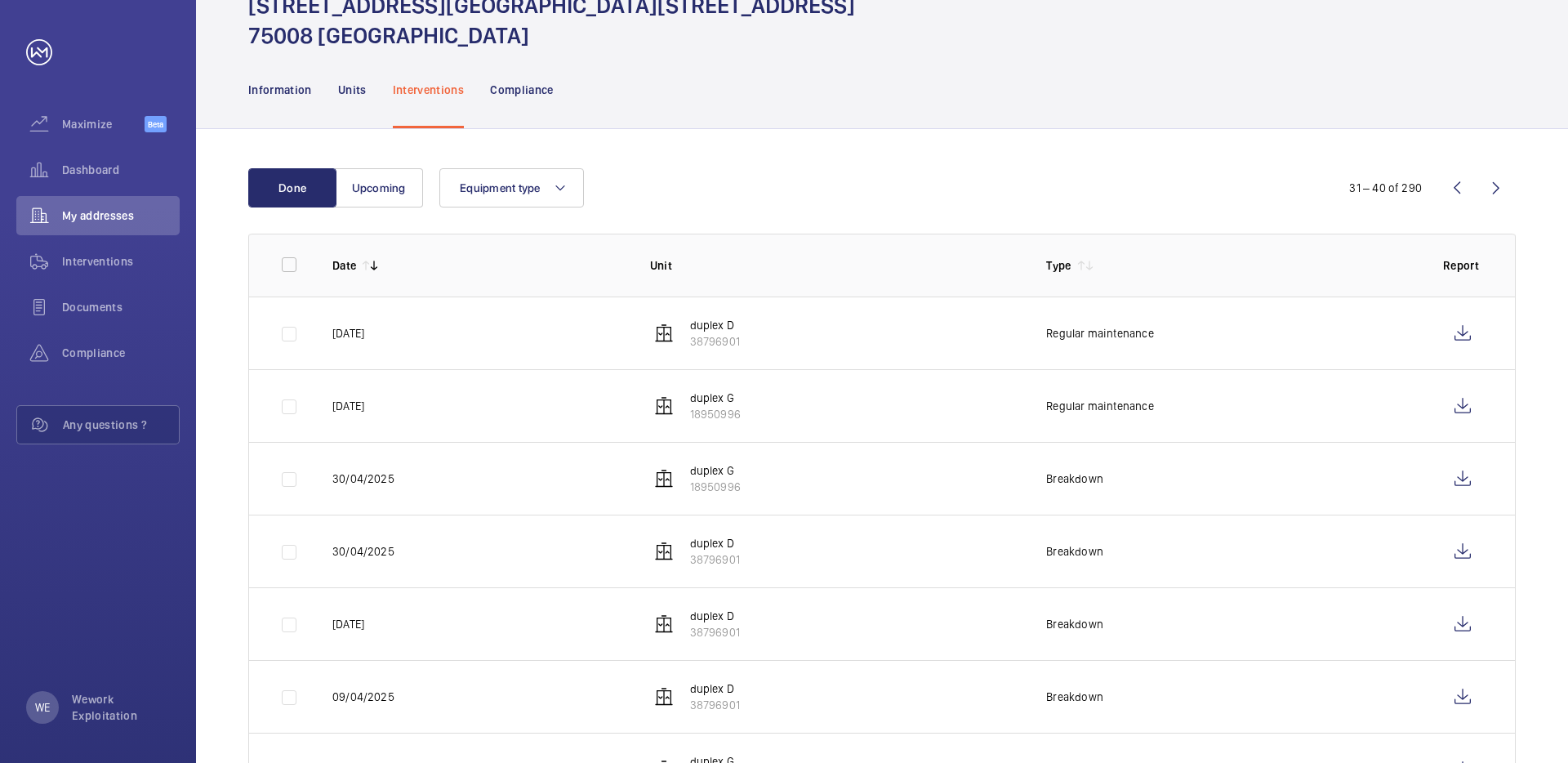
scroll to position [0, 0]
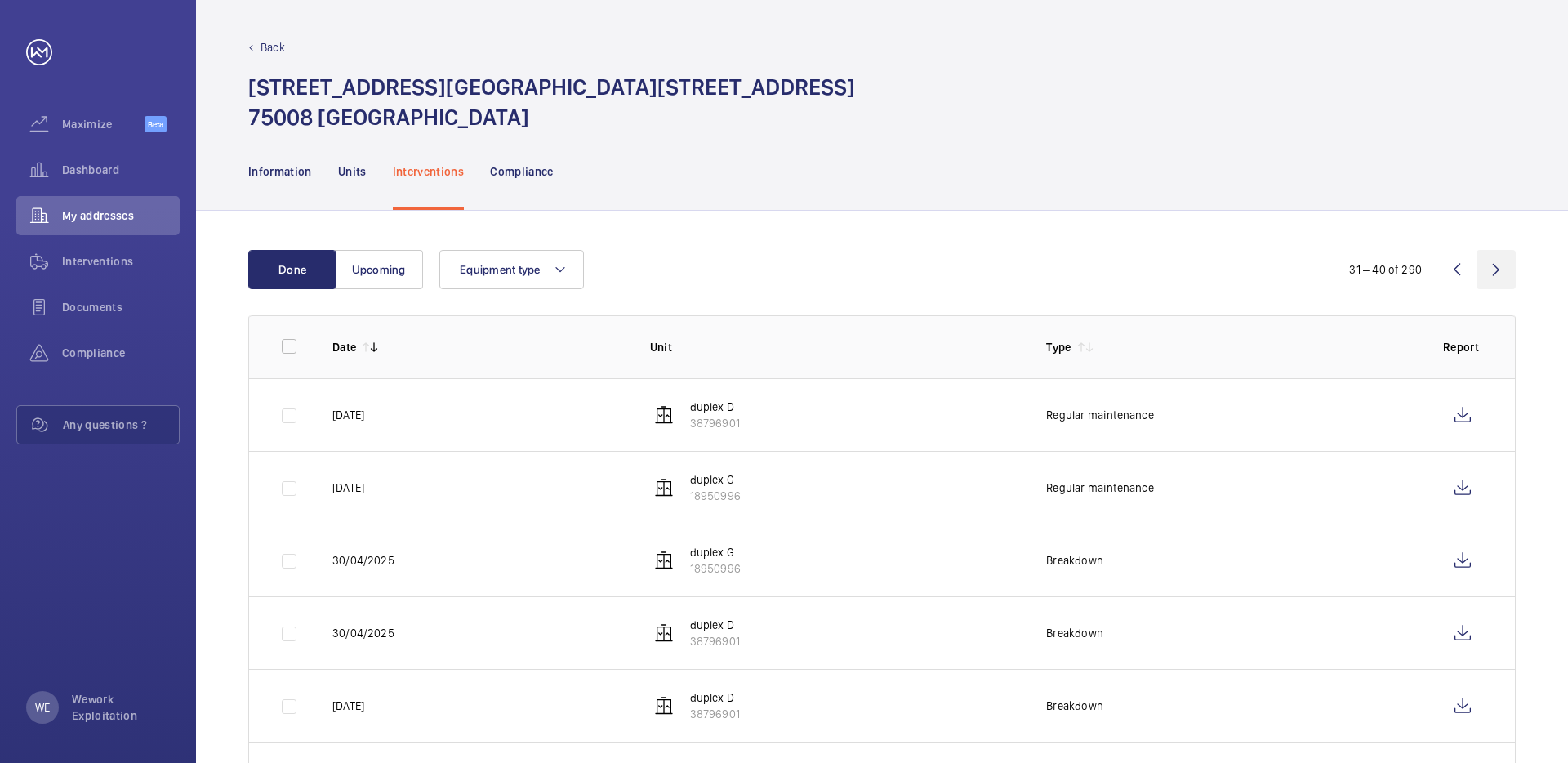
click at [1489, 267] on wm-front-icon-button at bounding box center [1496, 269] width 39 height 39
click at [1460, 415] on wm-front-icon-button at bounding box center [1462, 415] width 39 height 39
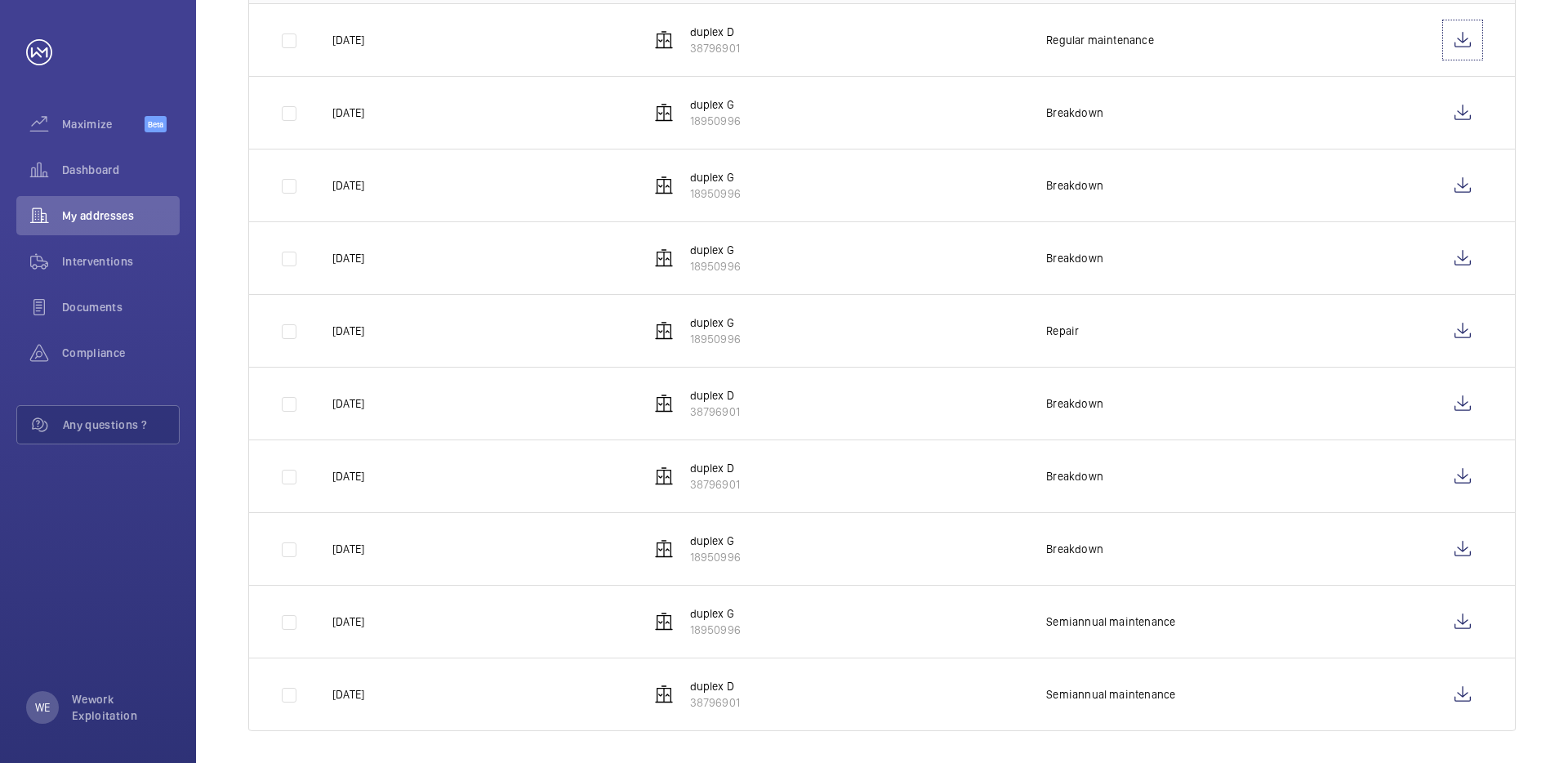
scroll to position [382, 0]
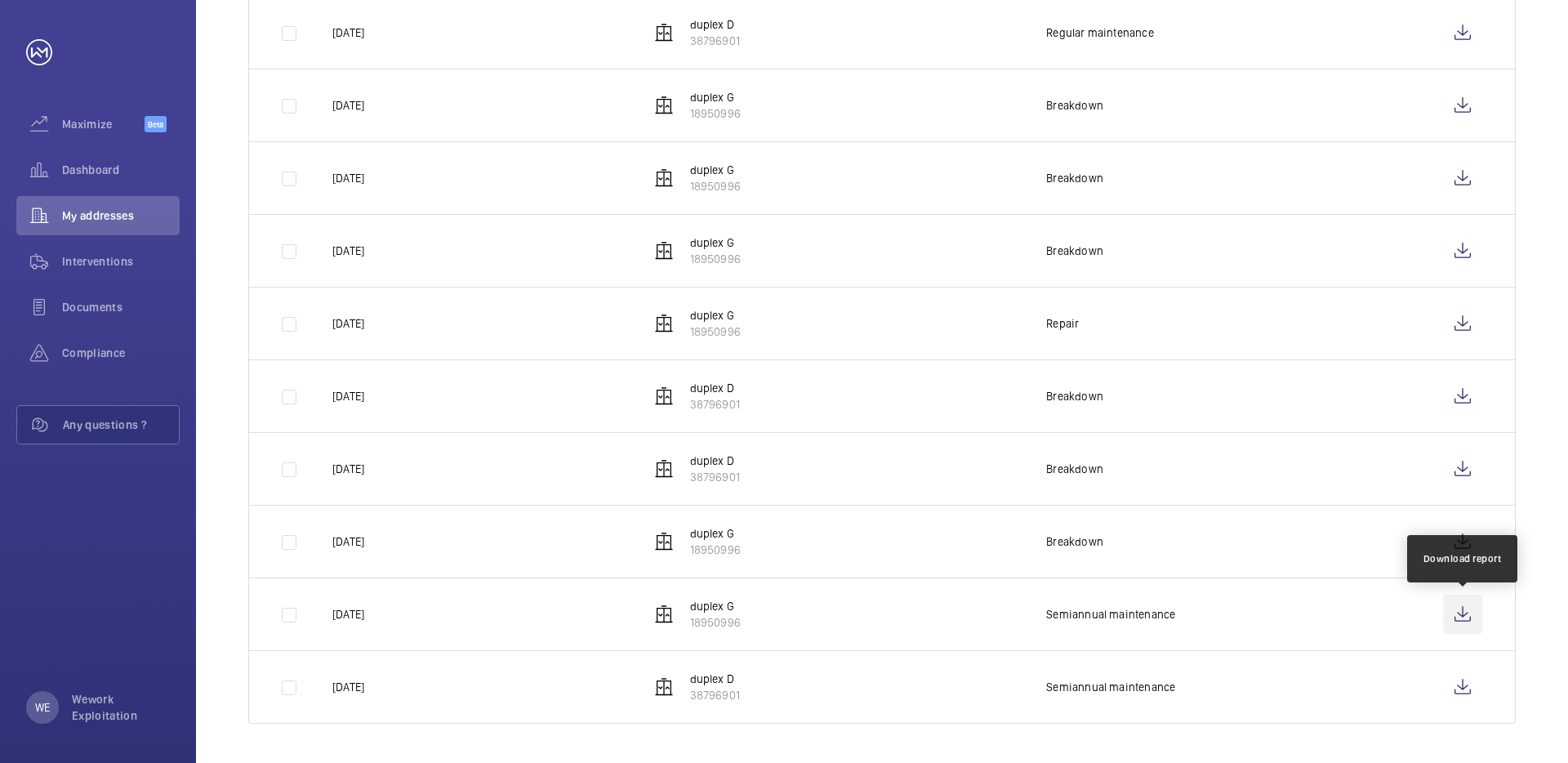
click at [1468, 613] on wm-front-icon-button at bounding box center [1462, 614] width 39 height 39
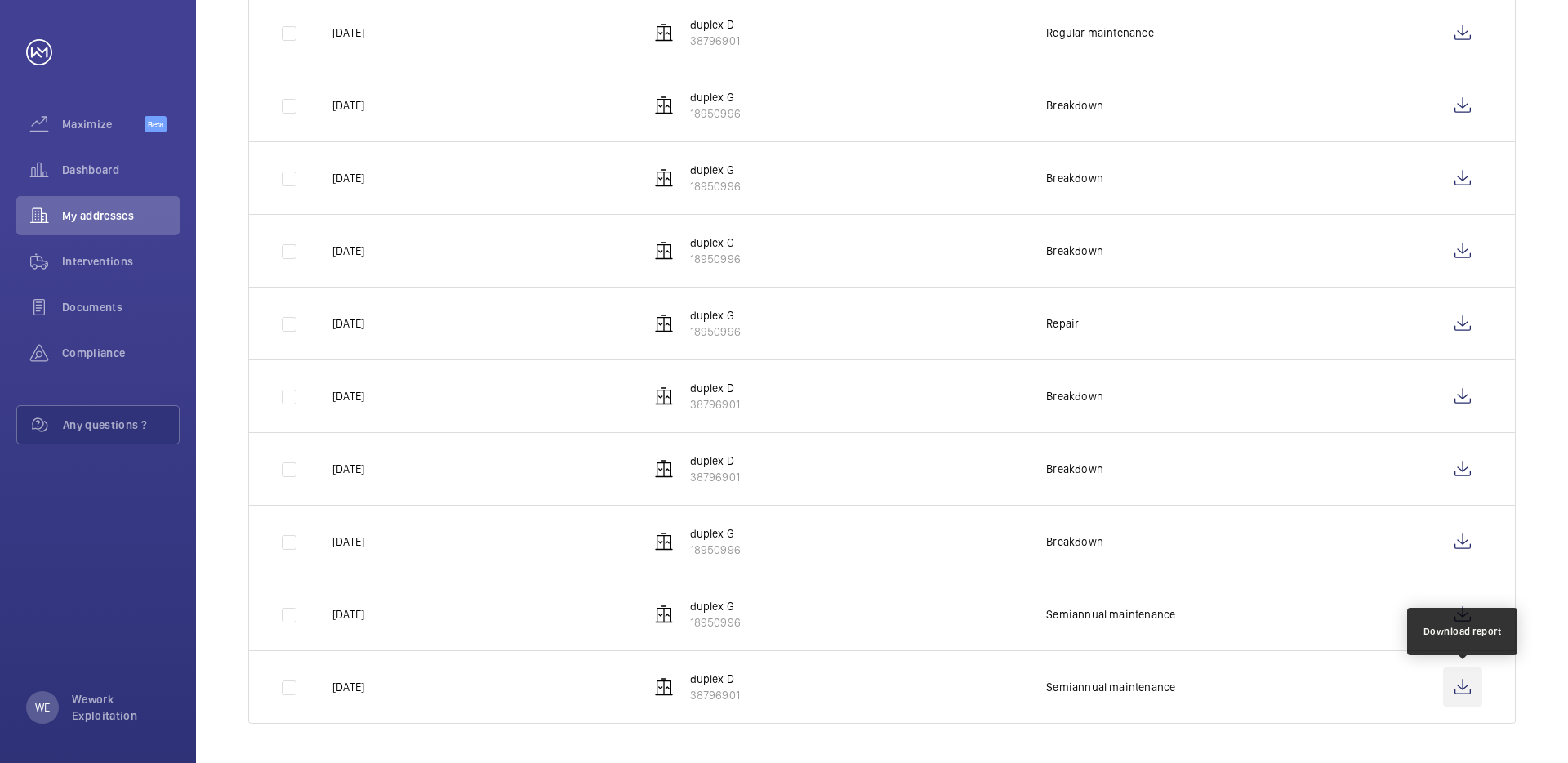
click at [1451, 690] on wm-front-icon-button at bounding box center [1462, 686] width 39 height 39
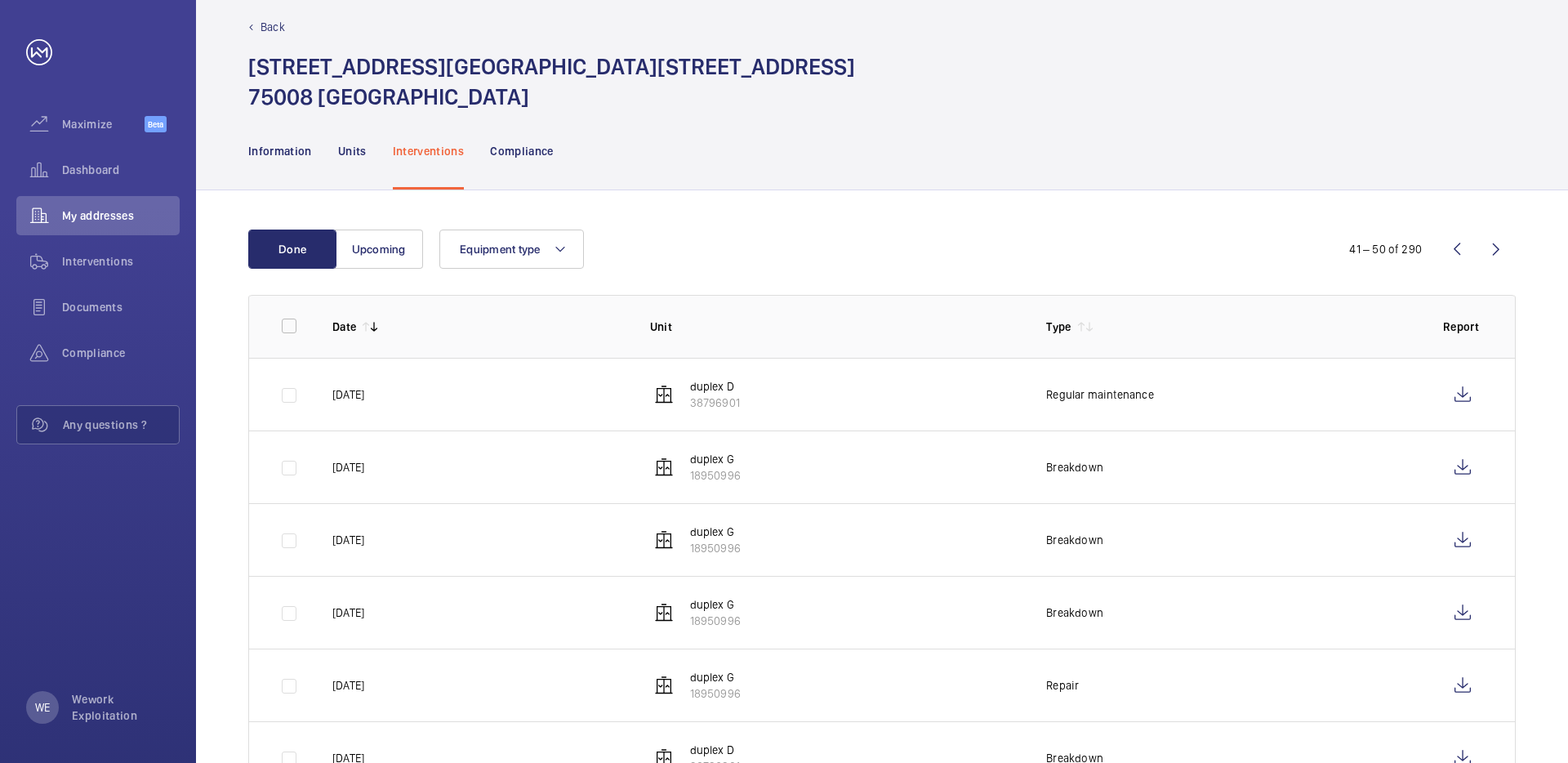
scroll to position [0, 0]
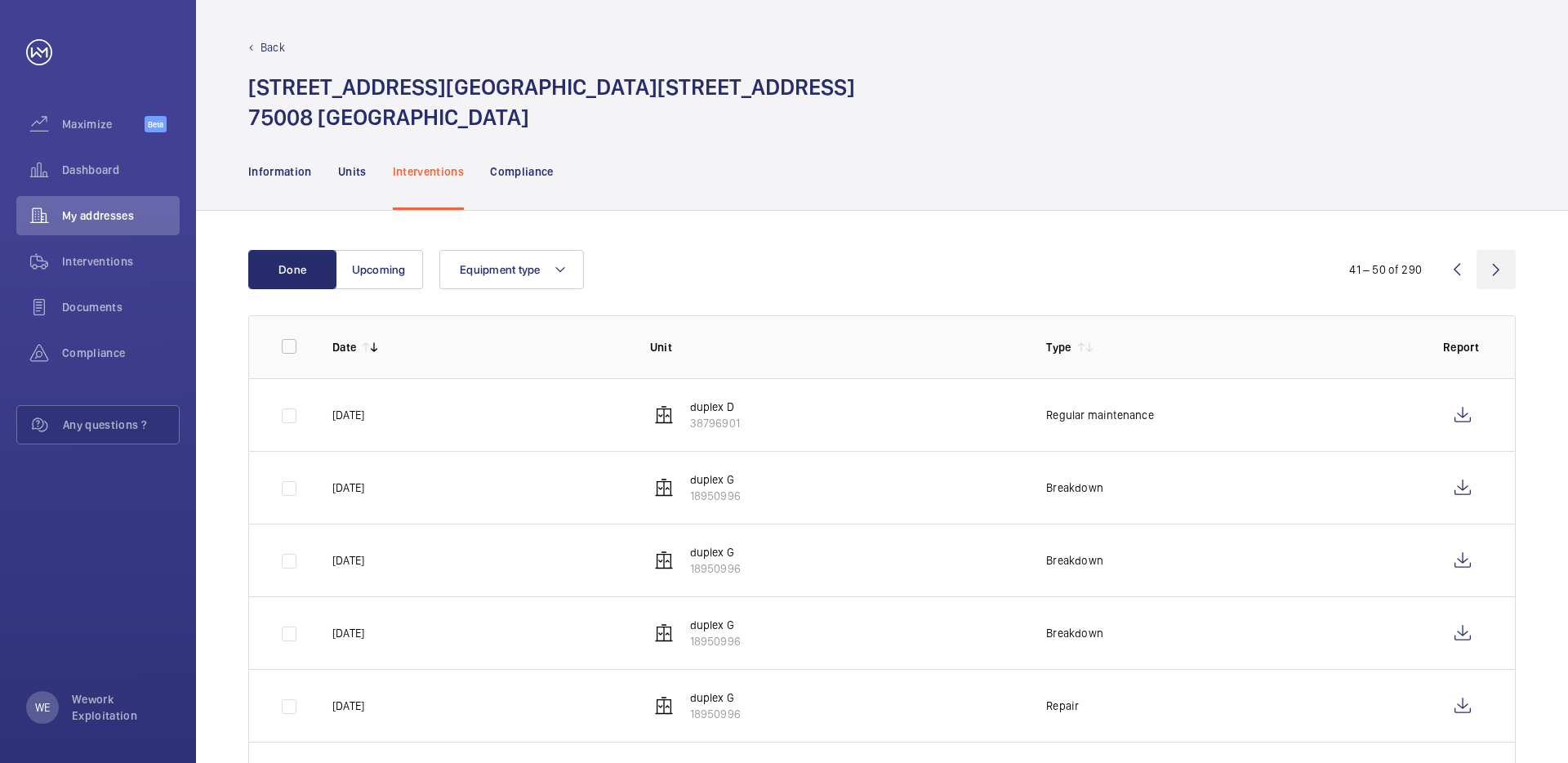
click at [1495, 259] on wm-front-icon-button at bounding box center [1496, 269] width 39 height 39
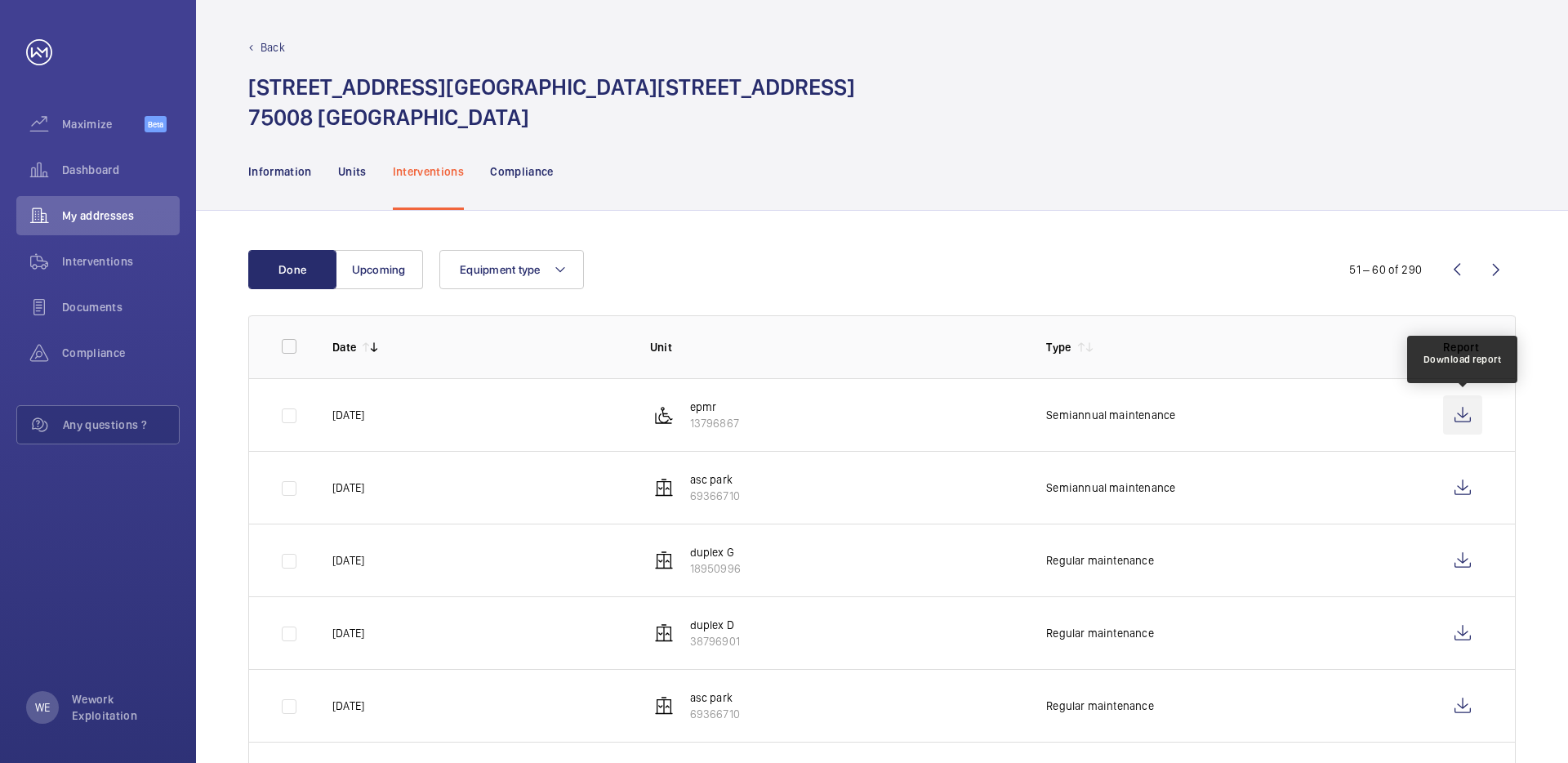
click at [1462, 415] on wm-front-icon-button at bounding box center [1462, 415] width 39 height 39
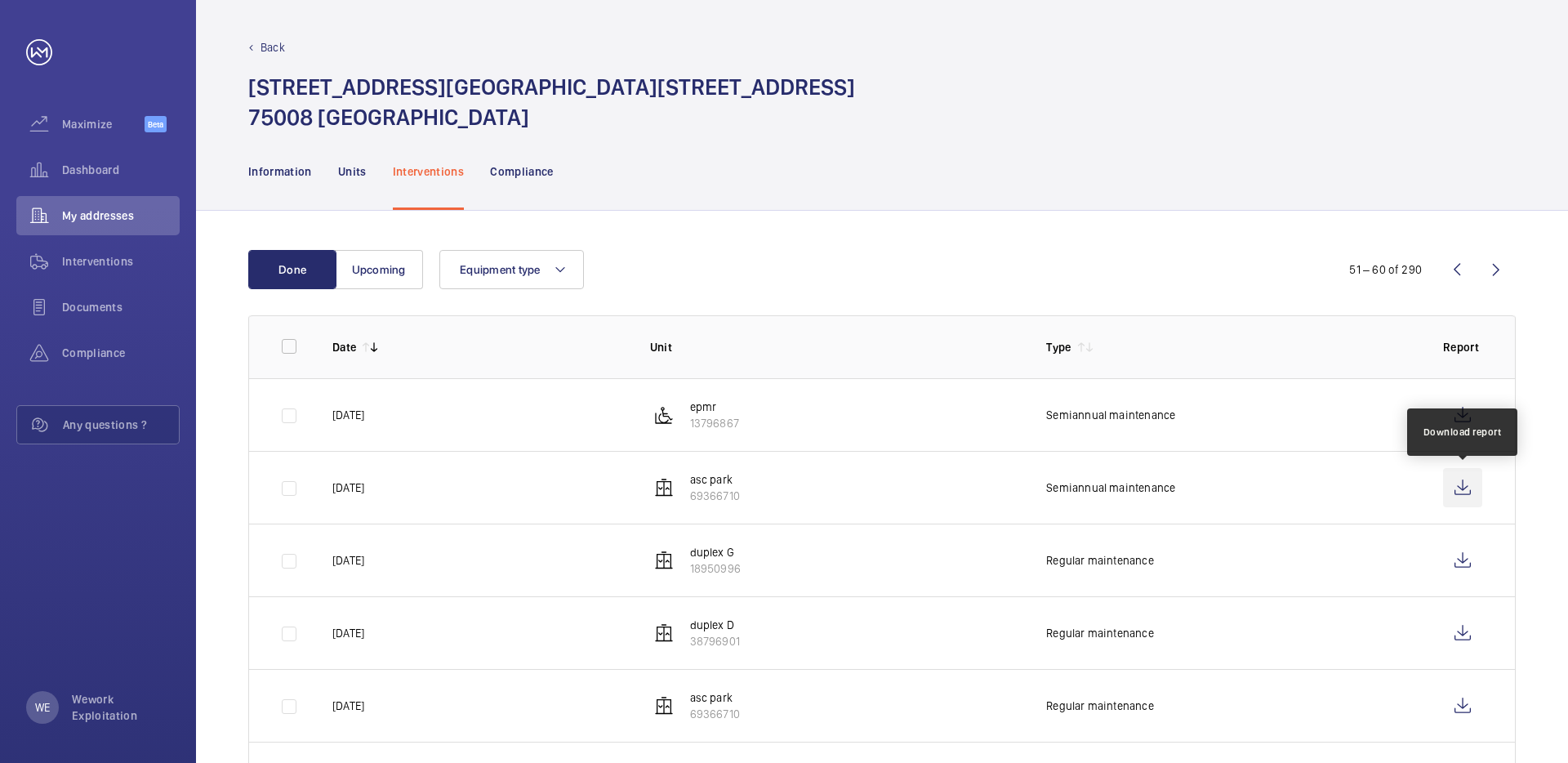
click at [1462, 479] on wm-front-icon-button at bounding box center [1462, 487] width 39 height 39
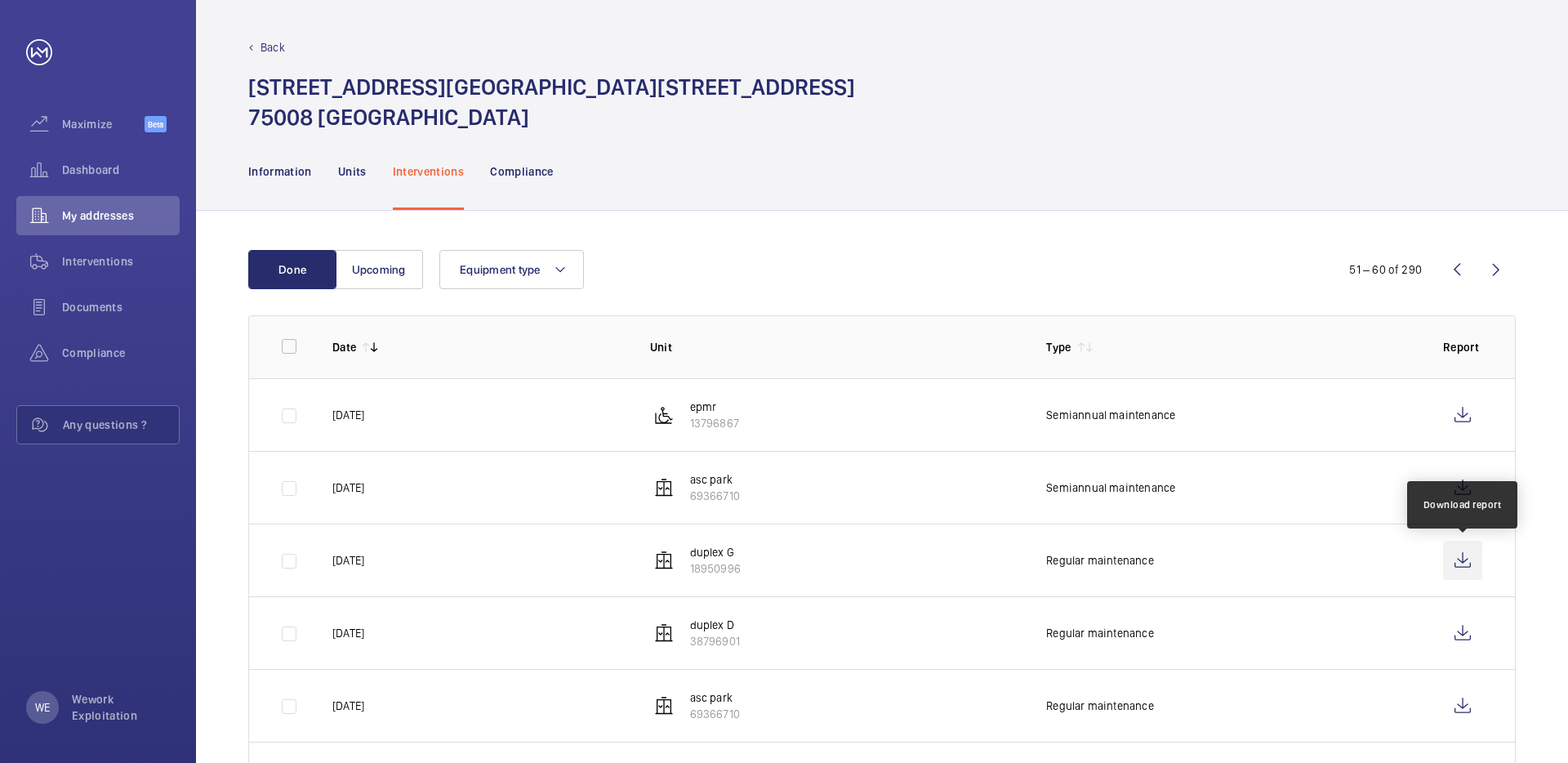
click at [1452, 555] on wm-front-icon-button at bounding box center [1462, 559] width 39 height 39
click at [39, 54] on link at bounding box center [39, 52] width 26 height 26
